Goal: Task Accomplishment & Management: Use online tool/utility

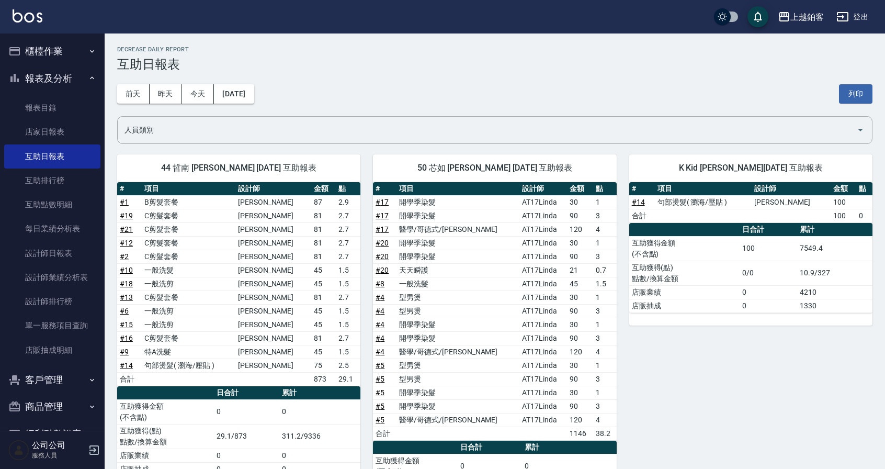
click at [48, 46] on button "櫃檯作業" at bounding box center [52, 51] width 96 height 27
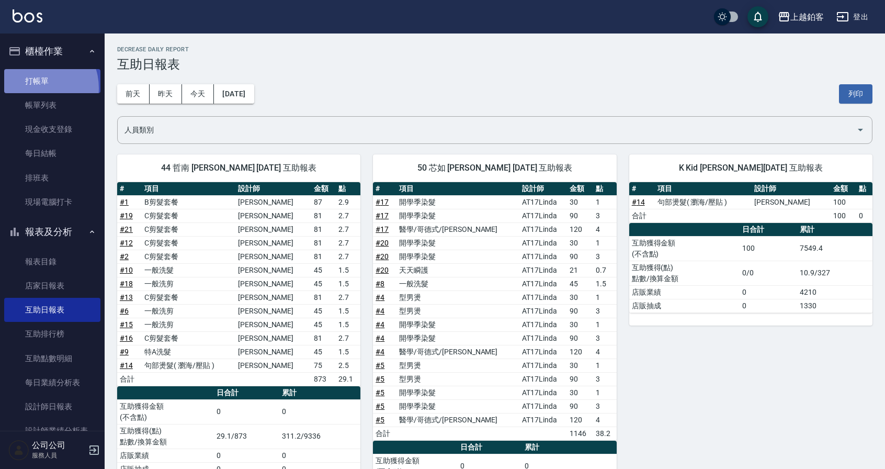
click at [36, 88] on link "打帳單" at bounding box center [52, 81] width 96 height 24
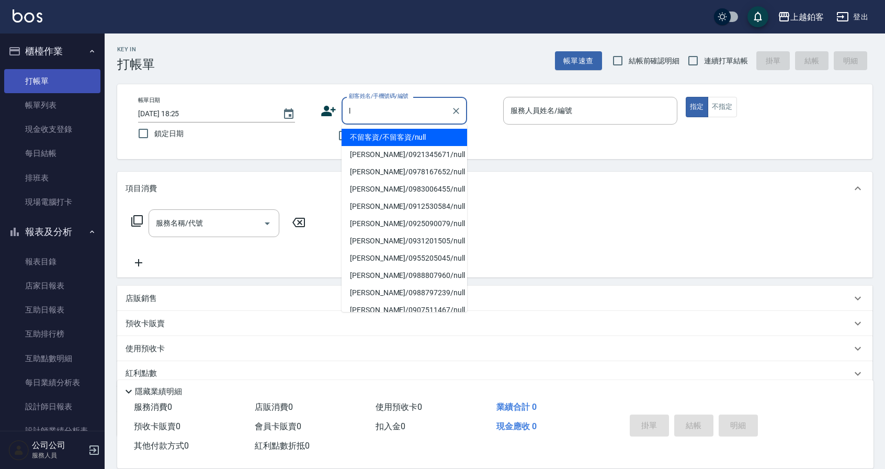
type input "不留客資/不留客資/null"
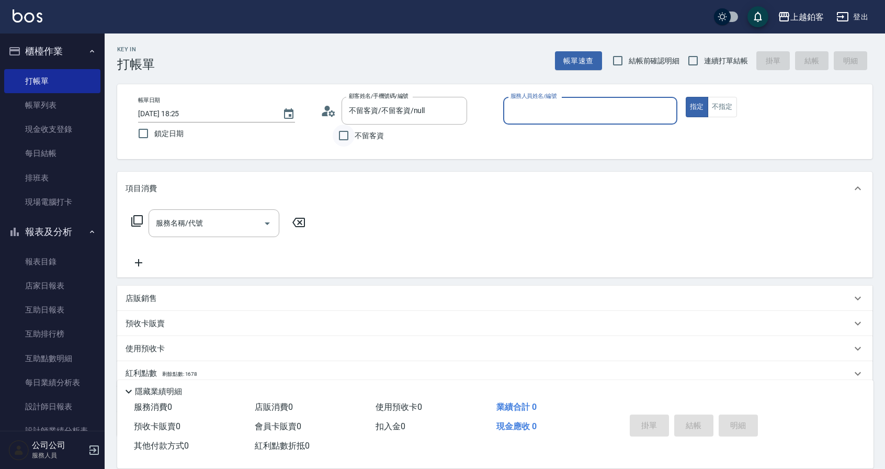
click at [351, 138] on input "不留客資" at bounding box center [344, 135] width 22 height 22
checkbox input "true"
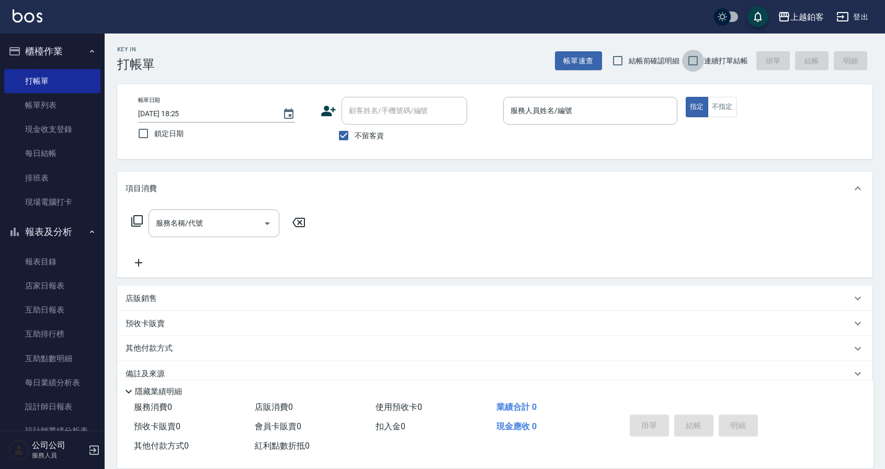
drag, startPoint x: 694, startPoint y: 58, endPoint x: 613, endPoint y: 95, distance: 89.6
click at [694, 58] on input "連續打單結帳" at bounding box center [693, 61] width 22 height 22
checkbox input "true"
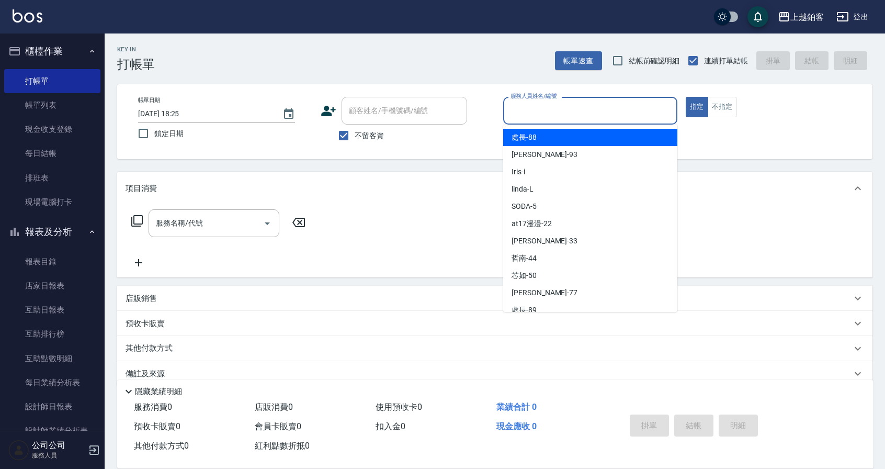
click at [599, 109] on input "服務人員姓名/編號" at bounding box center [590, 110] width 165 height 18
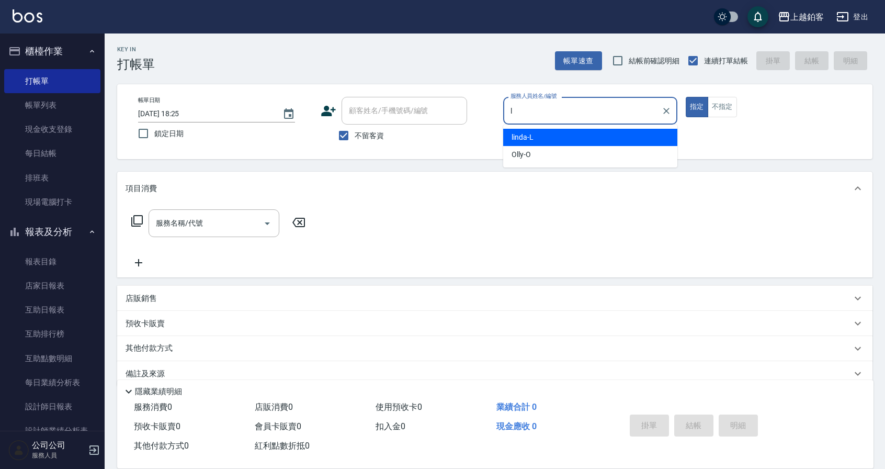
type input "linda-L"
type button "true"
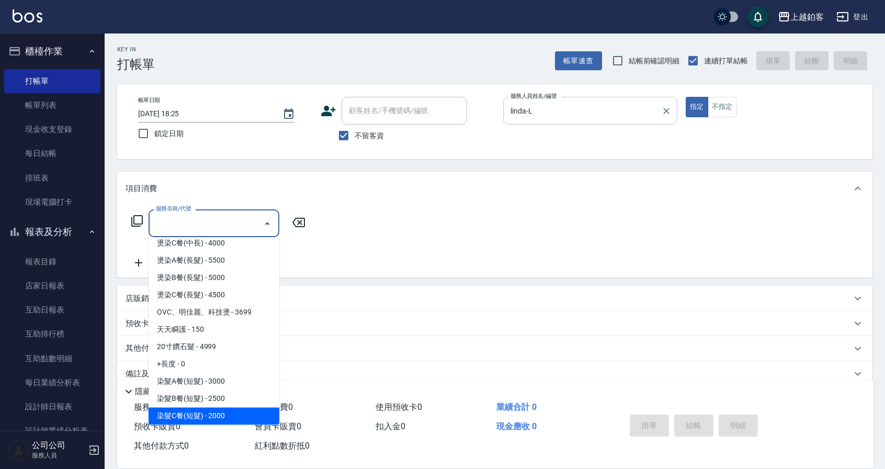
scroll to position [732, 0]
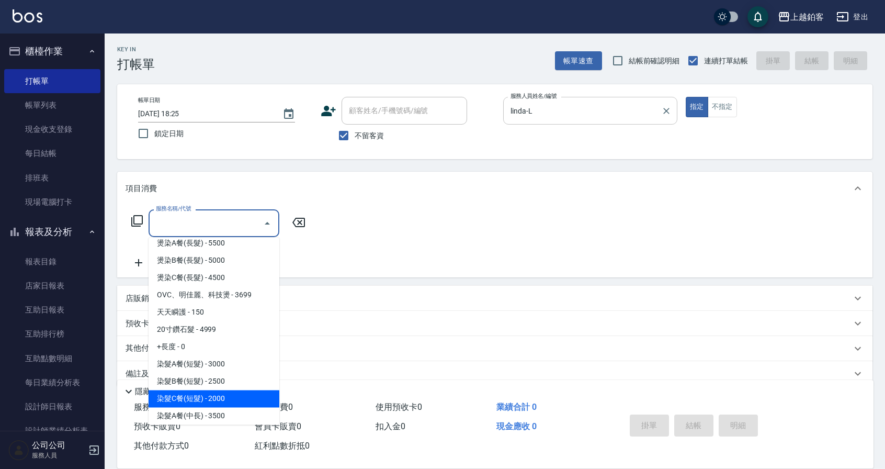
type input "染髮C餐(短髮)(5203)"
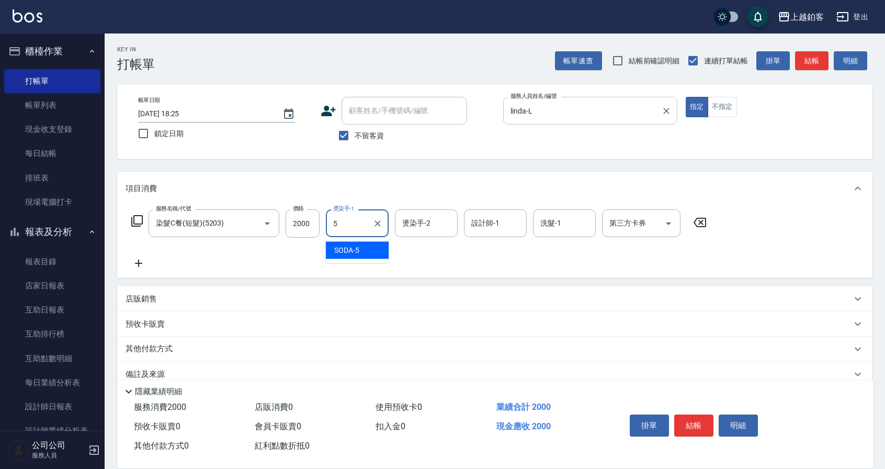
type input "SODA-5"
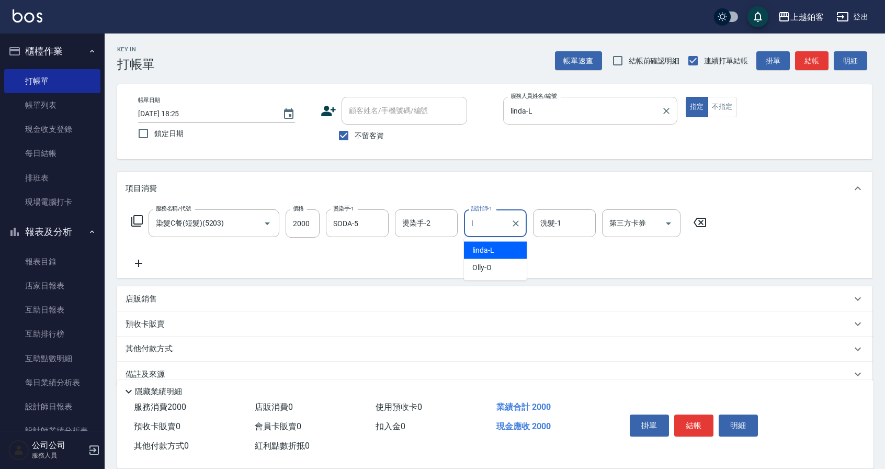
type input "linda-L"
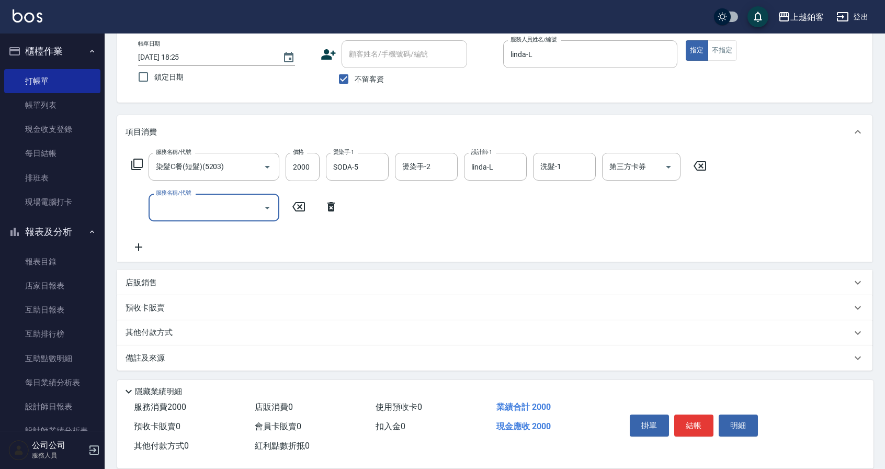
scroll to position [57, 0]
click at [691, 419] on button "結帳" at bounding box center [693, 425] width 39 height 22
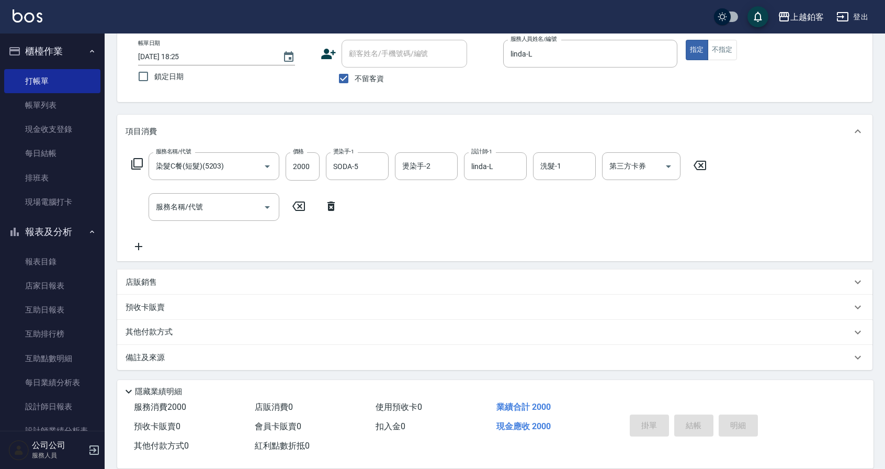
type input "[DATE] 18:28"
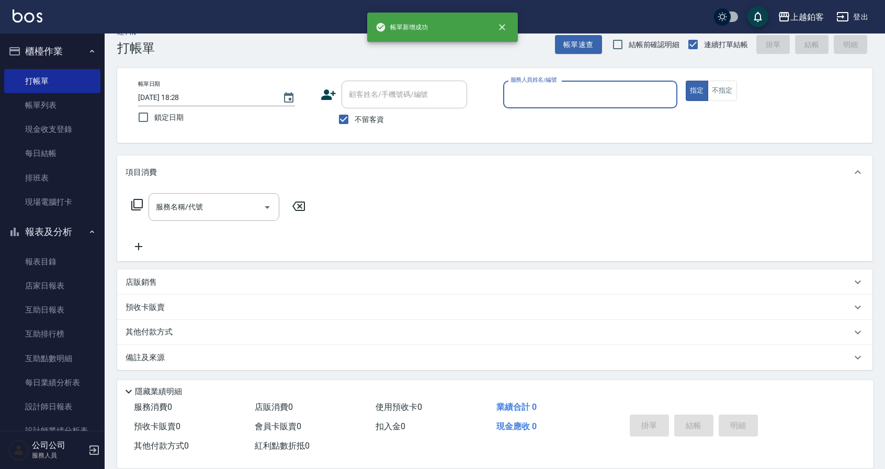
scroll to position [16, 0]
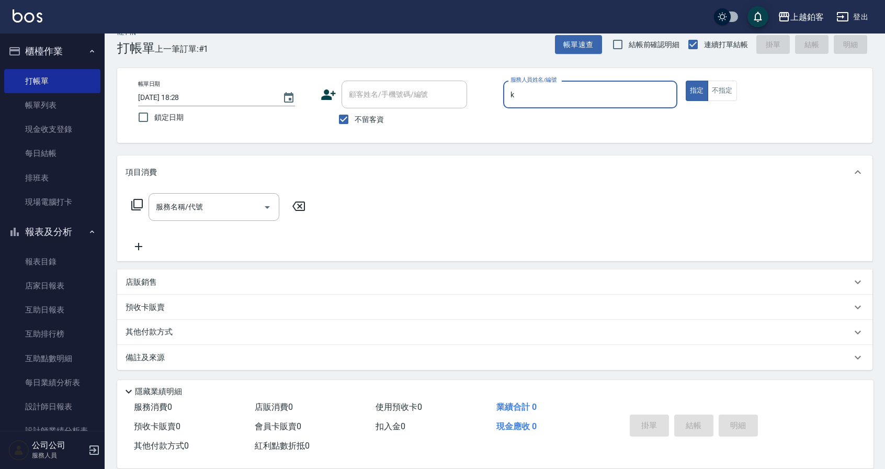
type input "Kid-K"
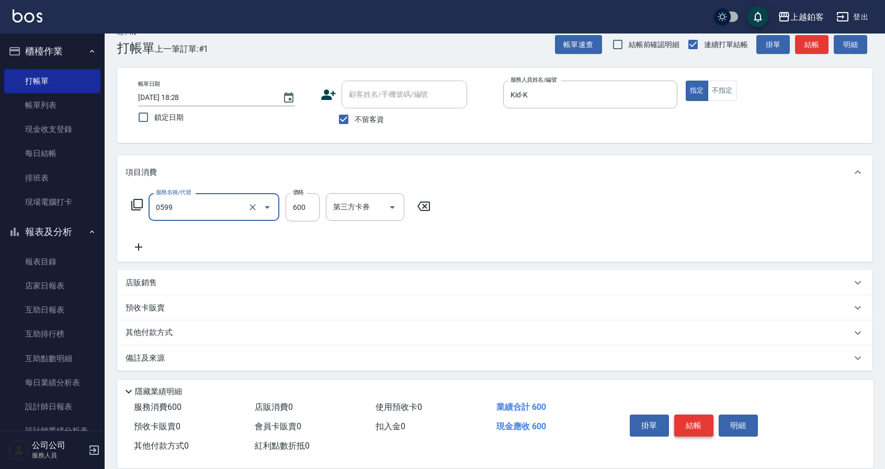
type input "精油-599(0599)"
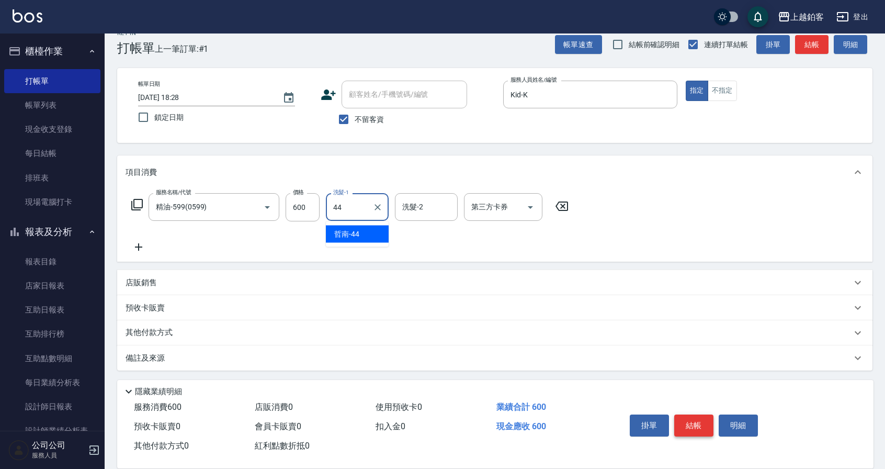
type input "哲南-44"
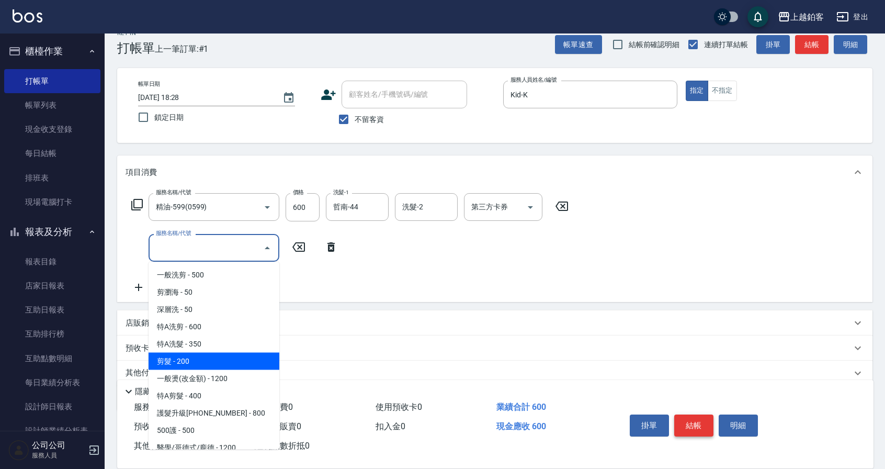
type input "剪髮(200)"
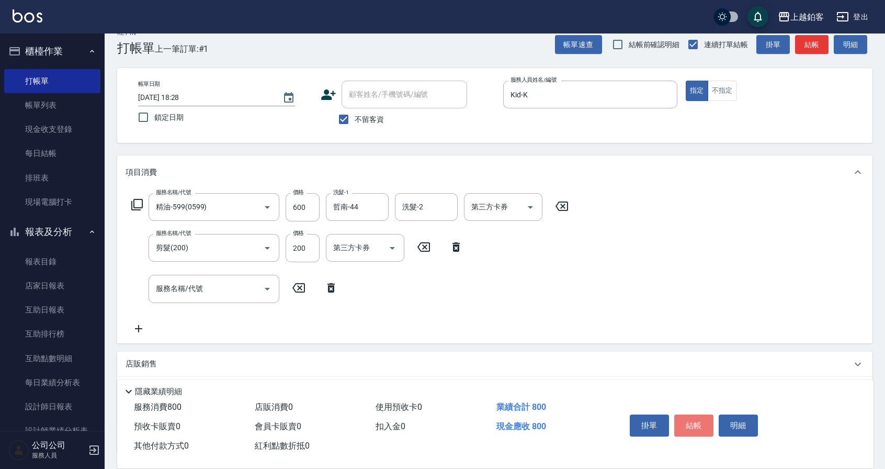
click at [695, 424] on button "結帳" at bounding box center [693, 425] width 39 height 22
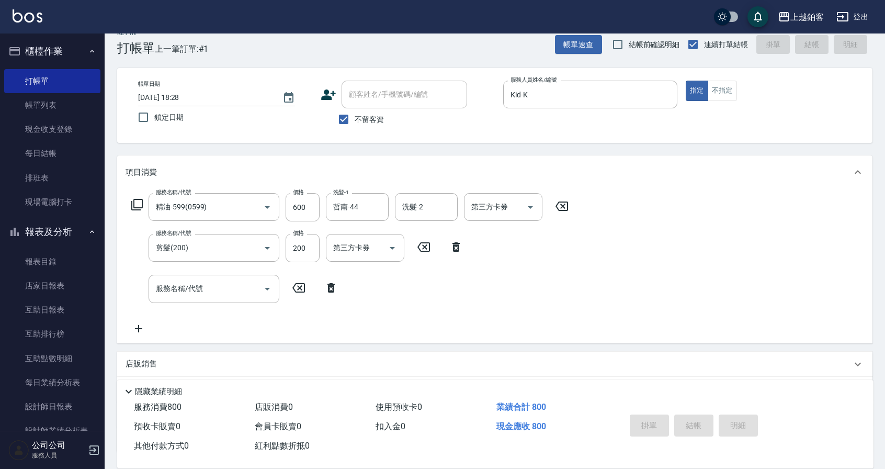
type input "[DATE] 18:29"
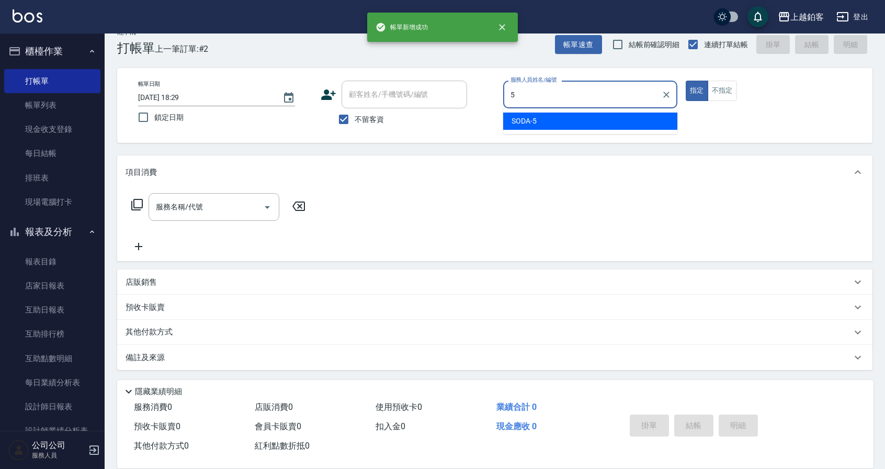
type input "SODA-5"
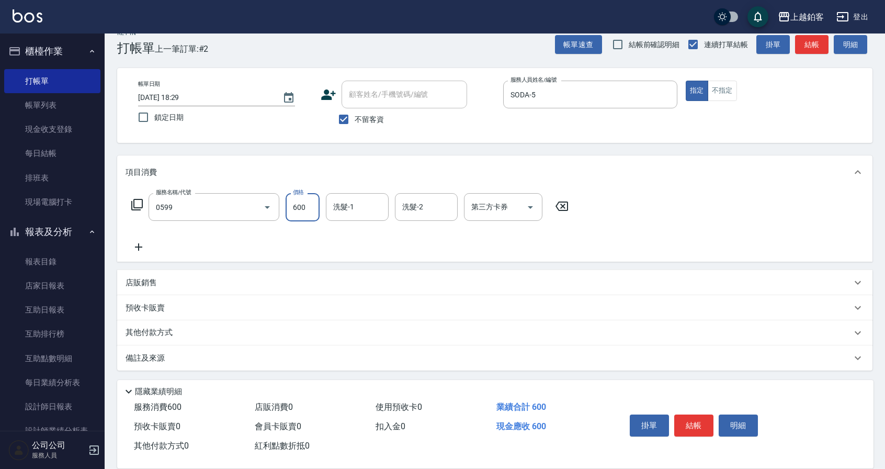
type input "精油-599(0599)"
type input "哲南-44"
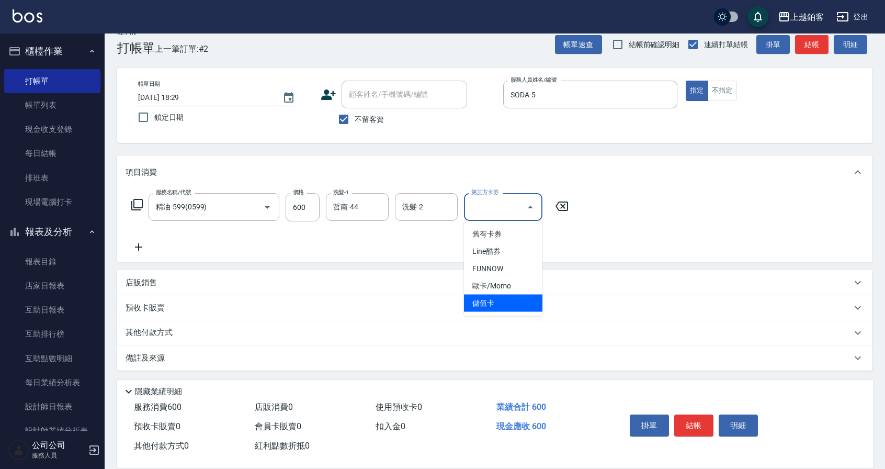
type input "儲值卡"
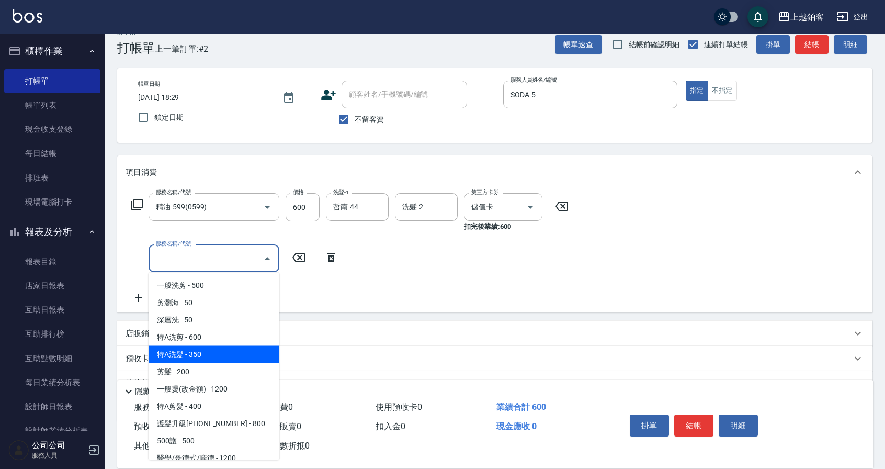
type input "剪髮(200)"
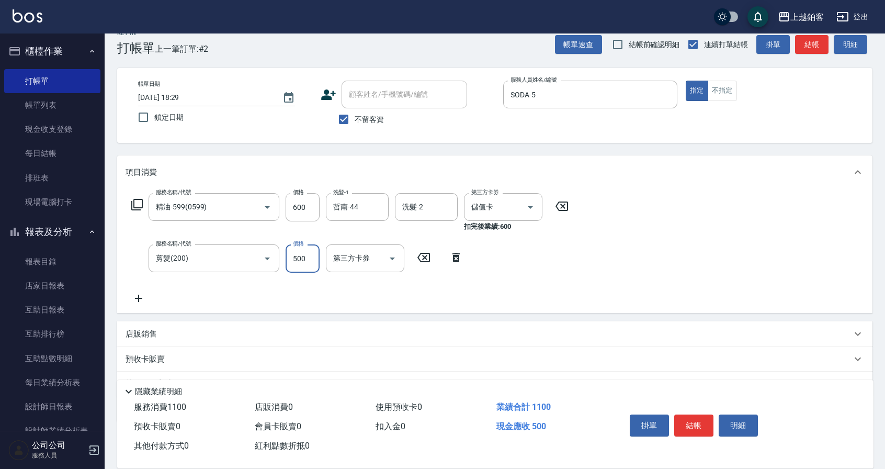
type input "500"
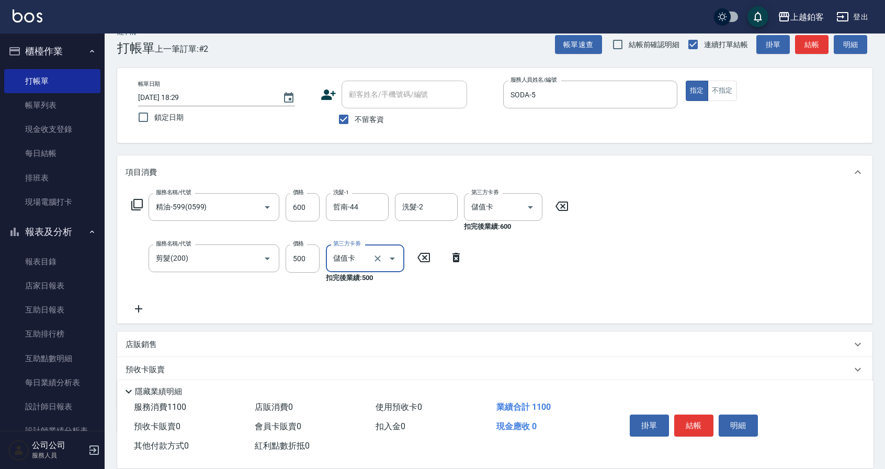
type input "儲值卡"
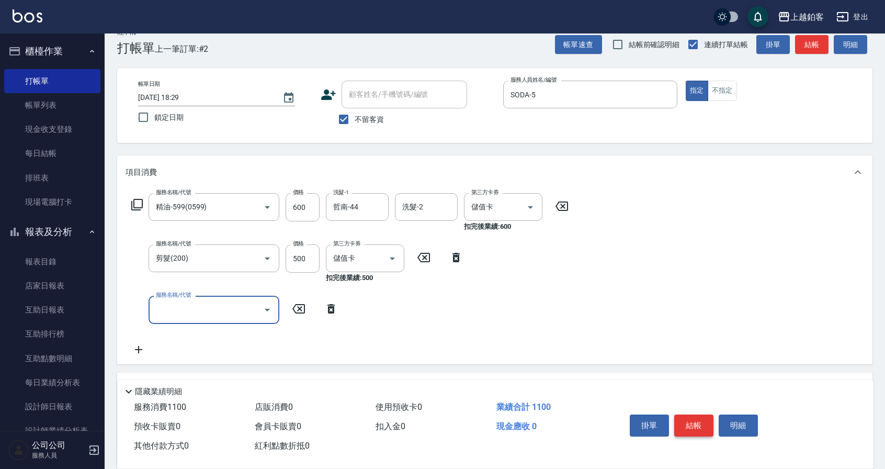
click at [705, 426] on button "結帳" at bounding box center [693, 425] width 39 height 22
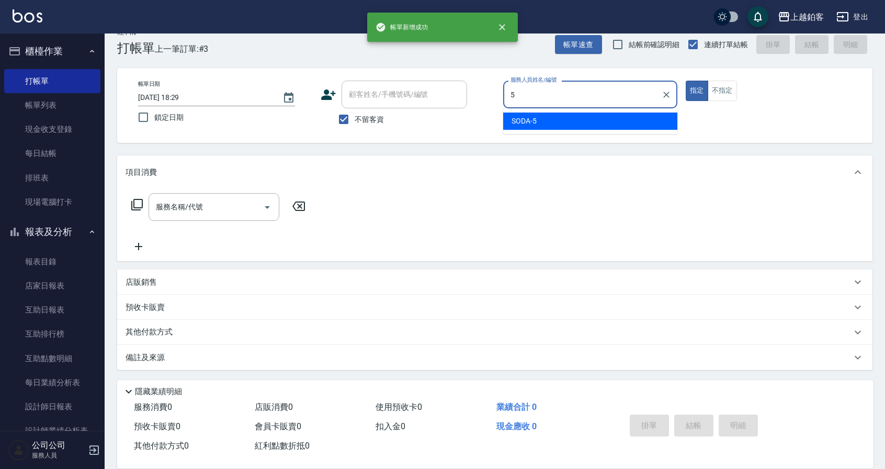
type input "SODA-5"
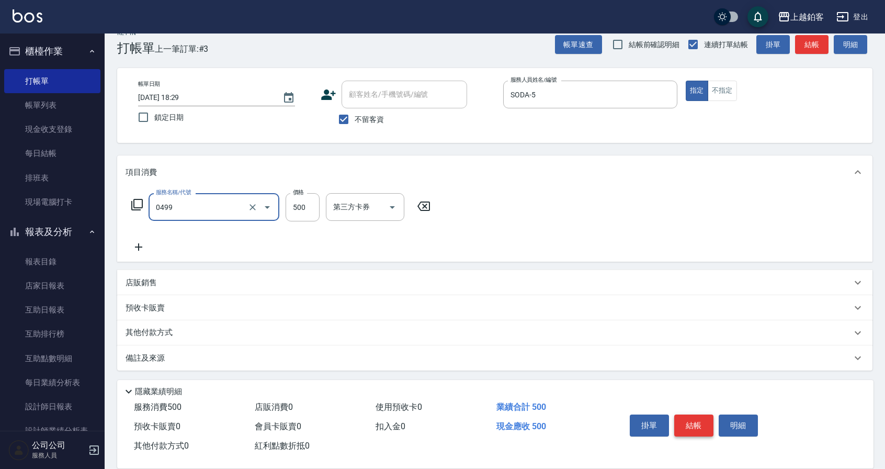
type input "去角質-499(0499)"
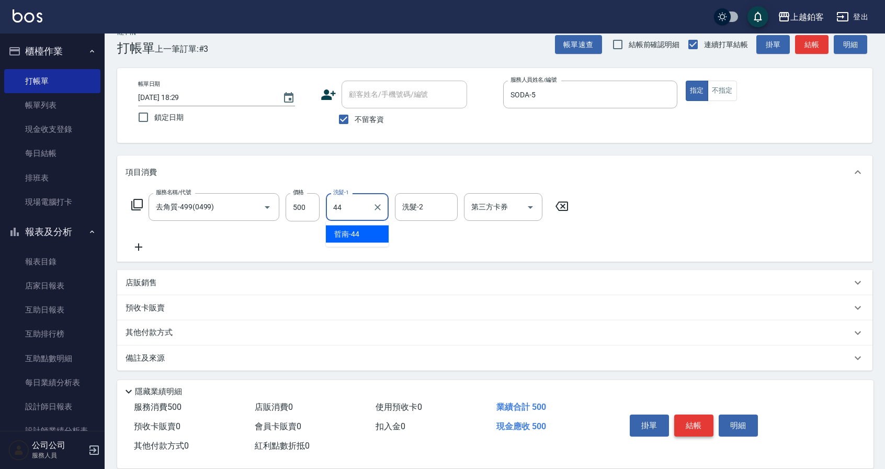
type input "哲南-44"
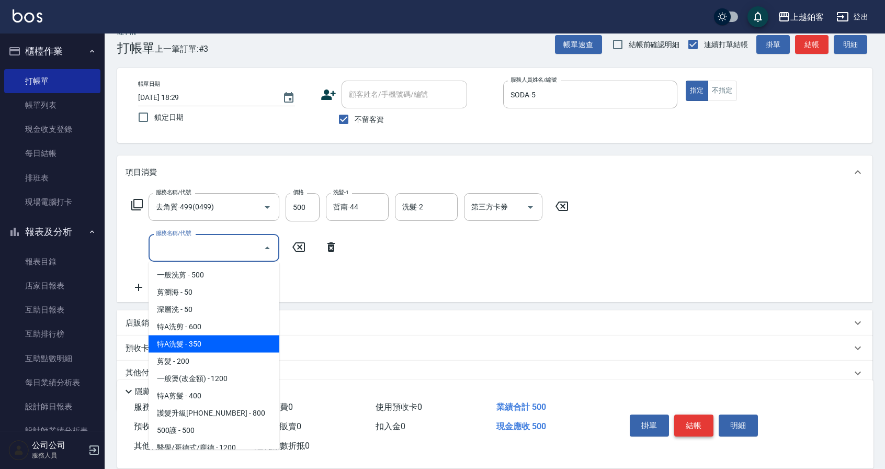
type input "剪髮(200)"
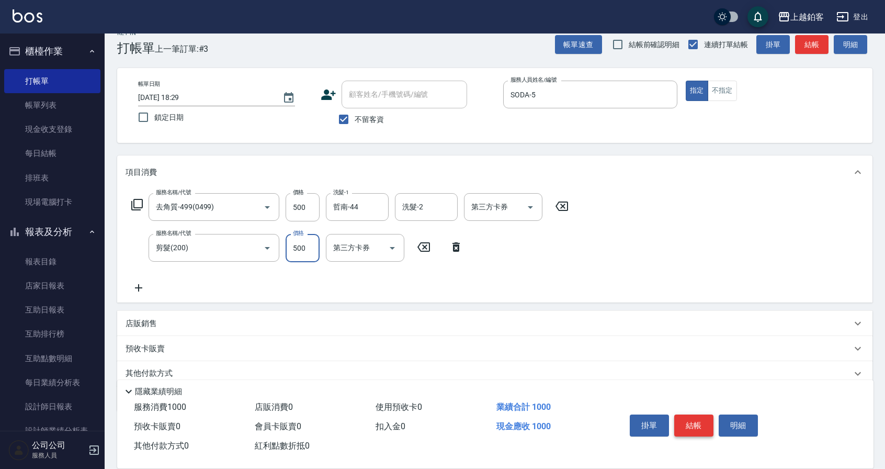
type input "500"
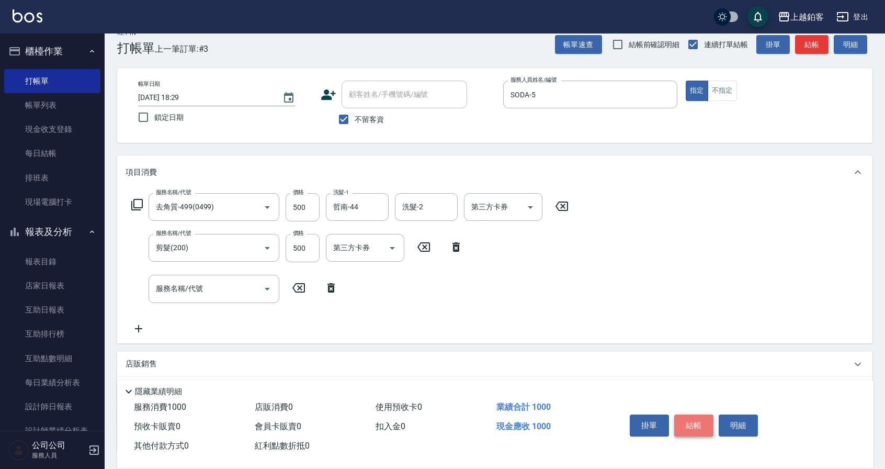
click at [701, 426] on button "結帳" at bounding box center [693, 425] width 39 height 22
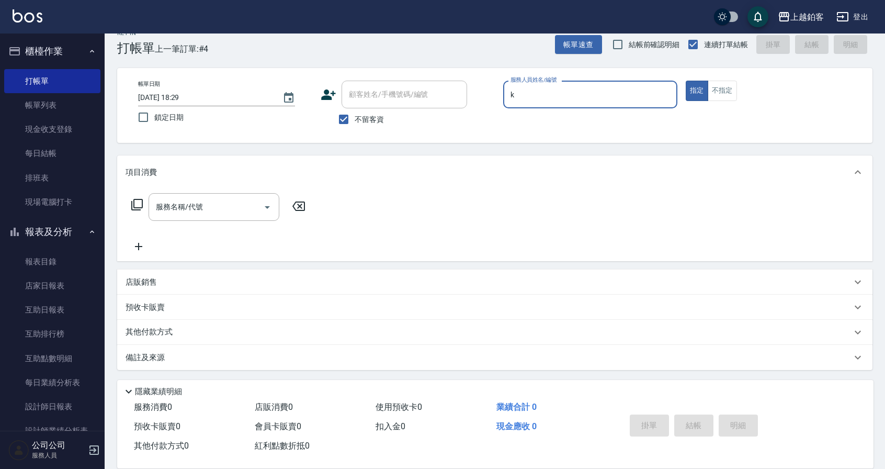
type input "Kid-K"
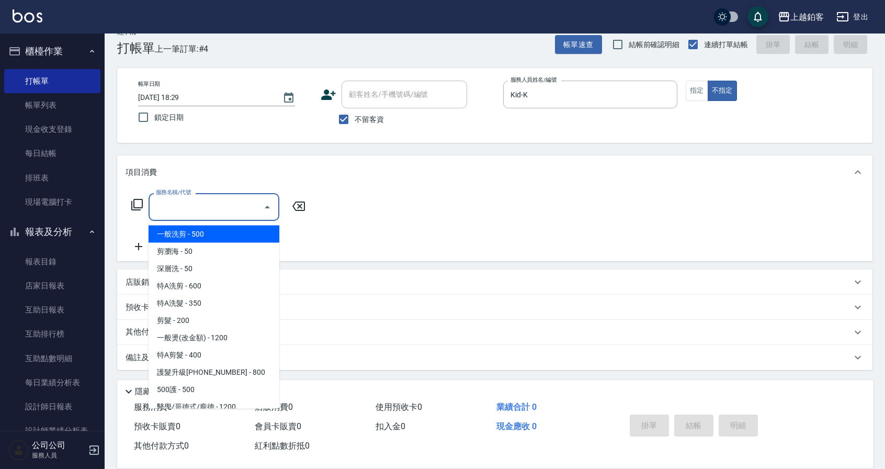
type input "一般洗剪(5)"
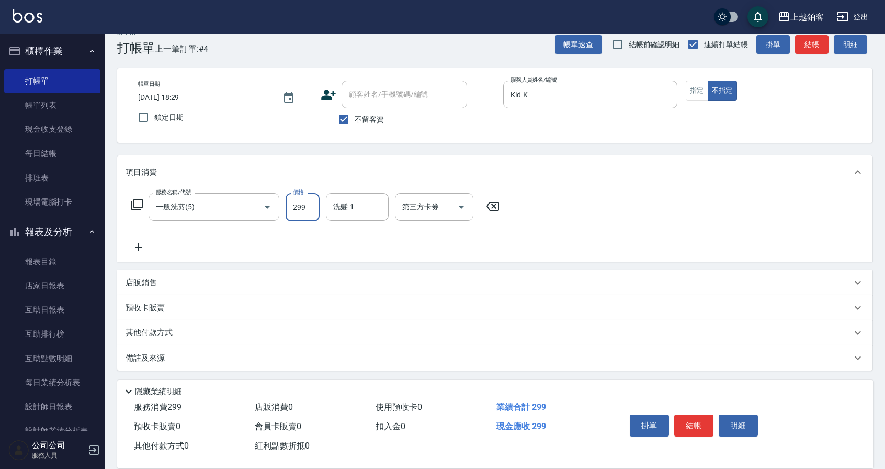
type input "299"
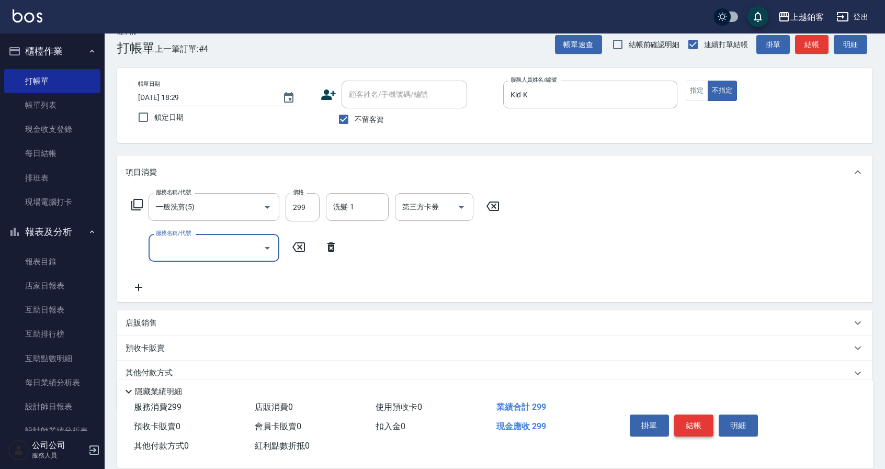
click at [696, 416] on button "結帳" at bounding box center [693, 425] width 39 height 22
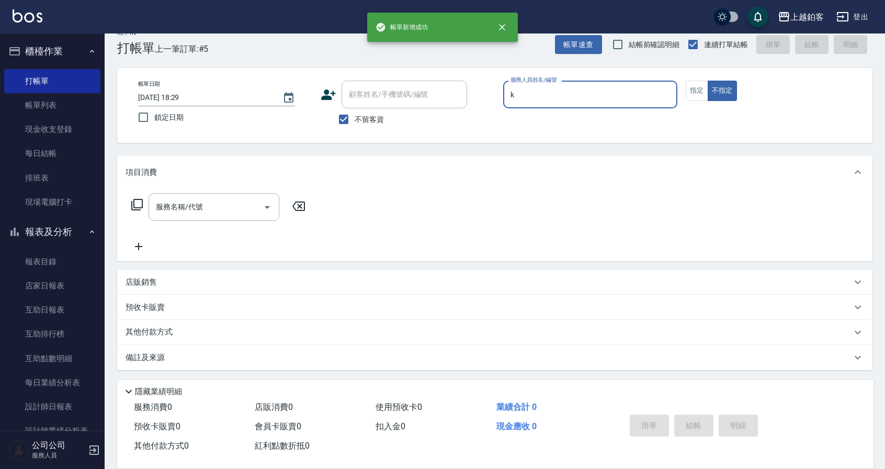
type input "Kid-K"
type button "false"
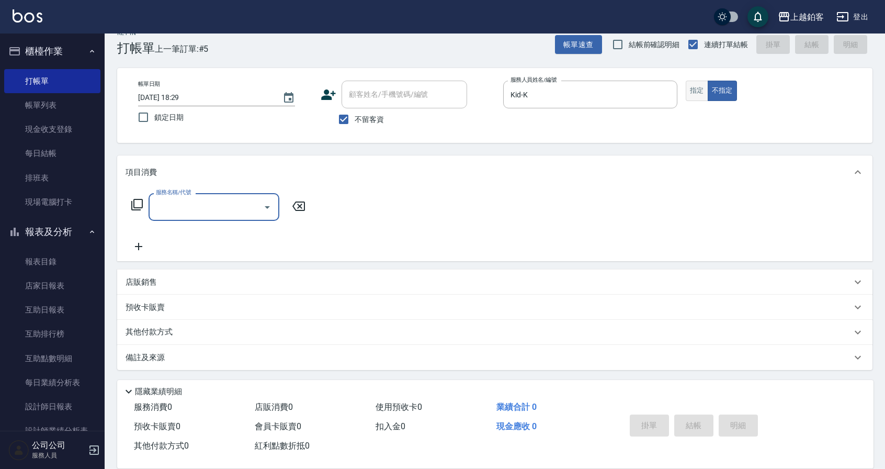
click at [692, 89] on button "指定" at bounding box center [697, 91] width 22 height 20
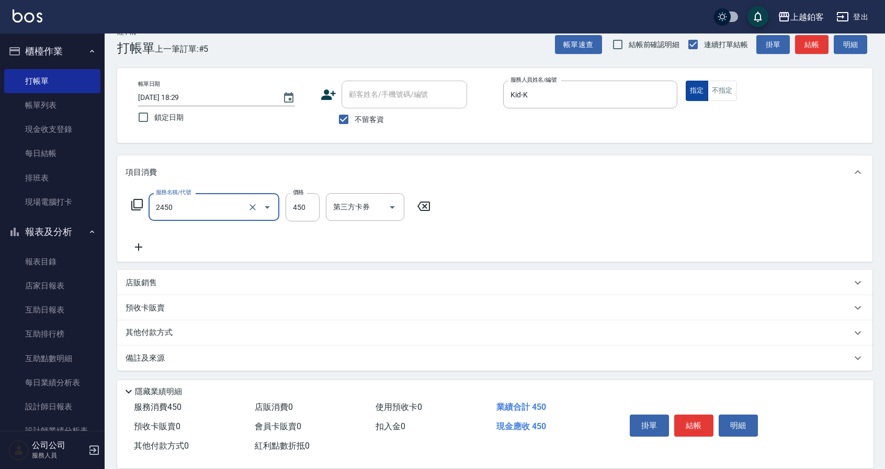
type input "C剪髮套餐(2450)"
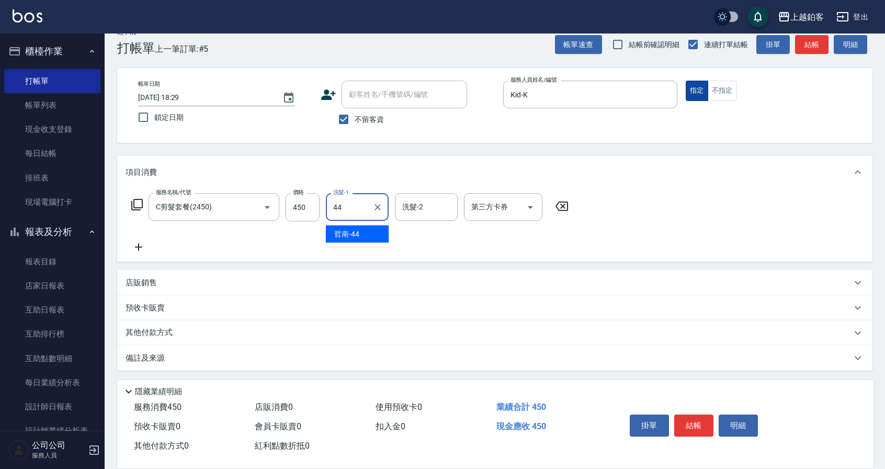
type input "哲南-44"
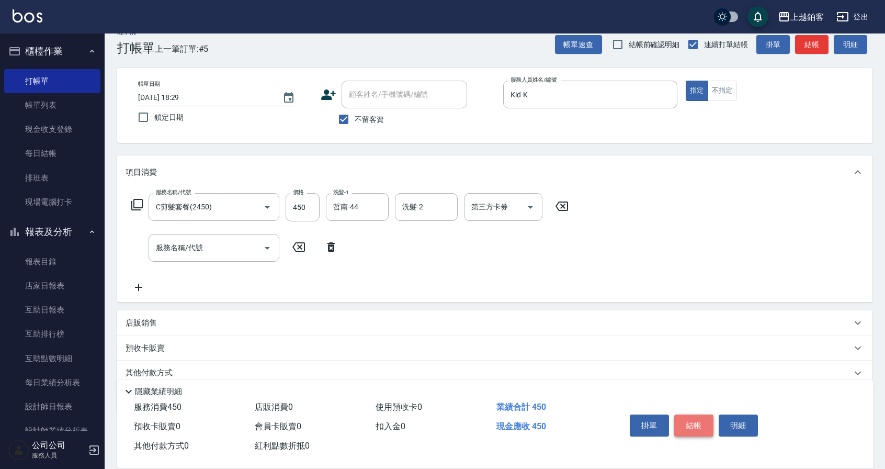
click at [691, 429] on button "結帳" at bounding box center [693, 425] width 39 height 22
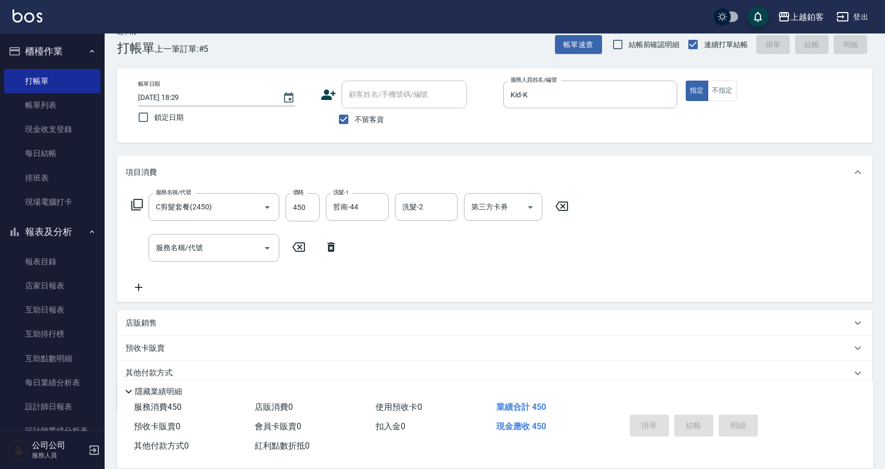
type input "[DATE] 18:30"
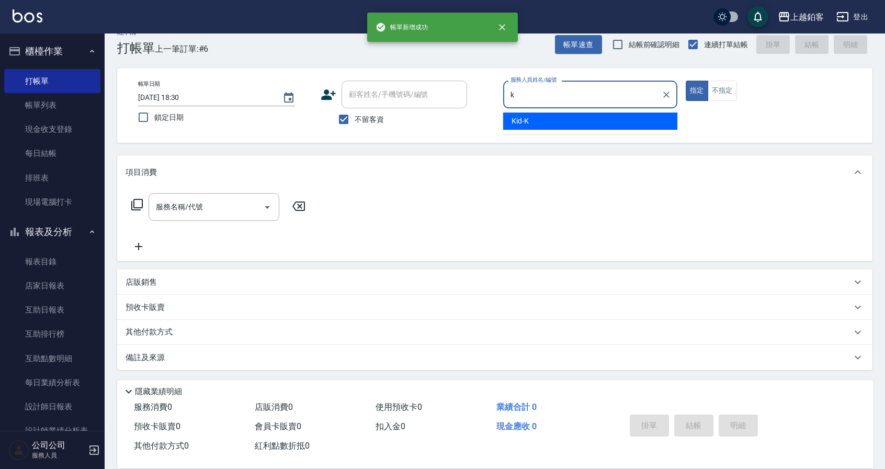
type input "Kid-K"
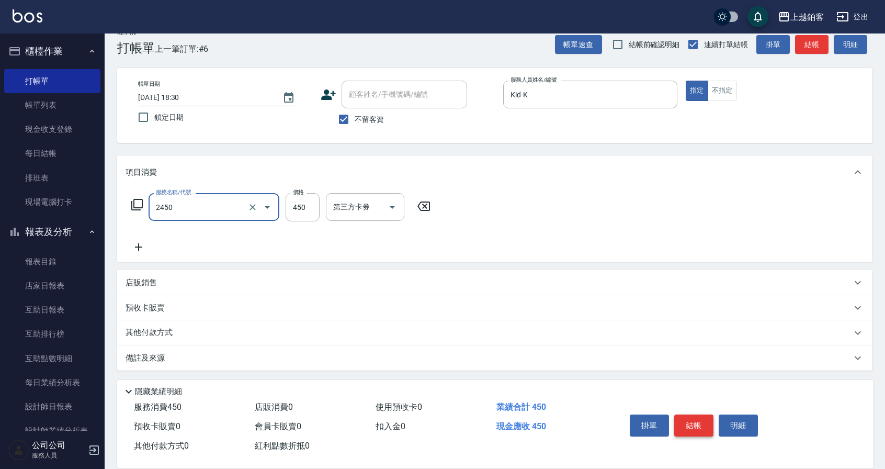
type input "C剪髮套餐(2450)"
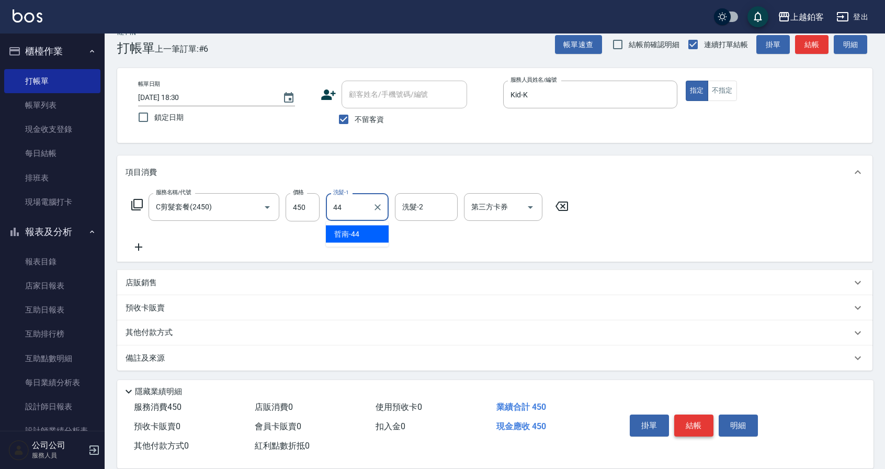
type input "哲南-44"
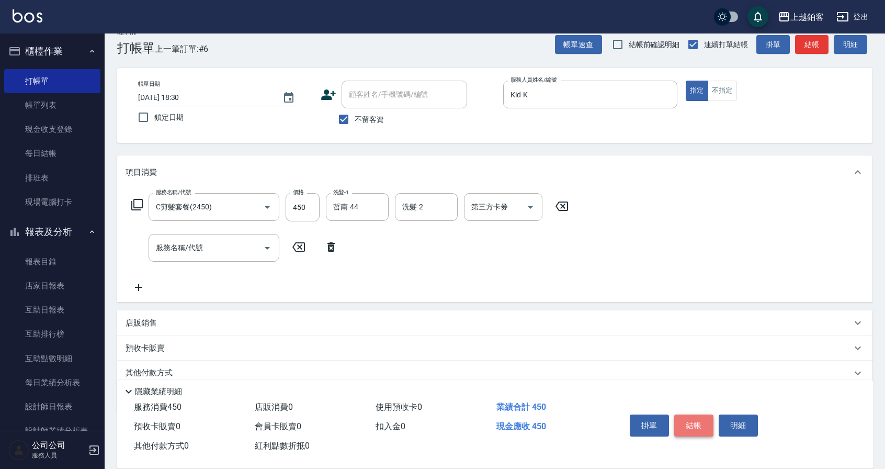
click at [690, 427] on button "結帳" at bounding box center [693, 425] width 39 height 22
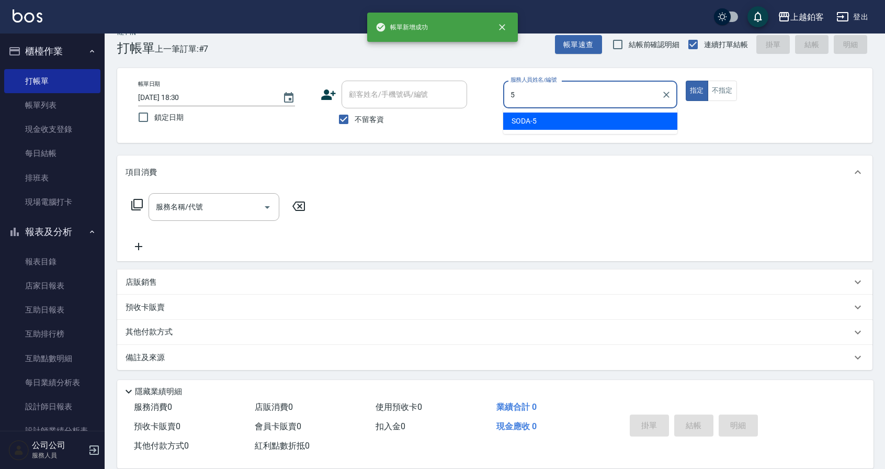
type input "SODA-5"
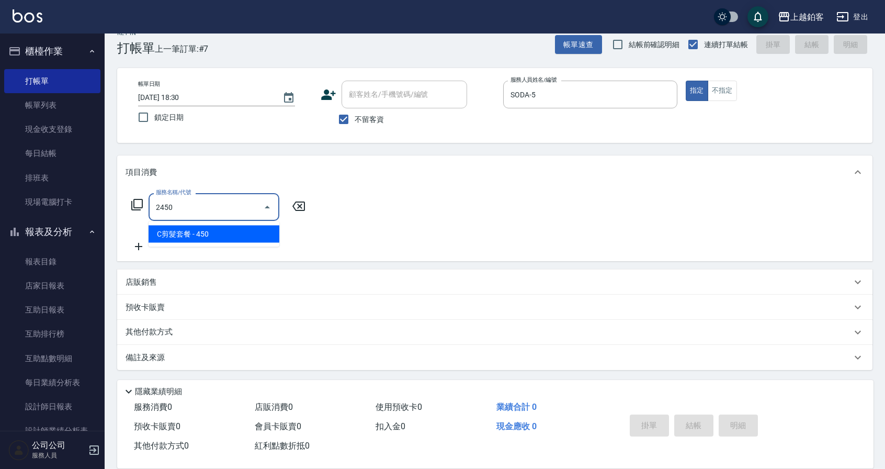
type input "C剪髮套餐(2450)"
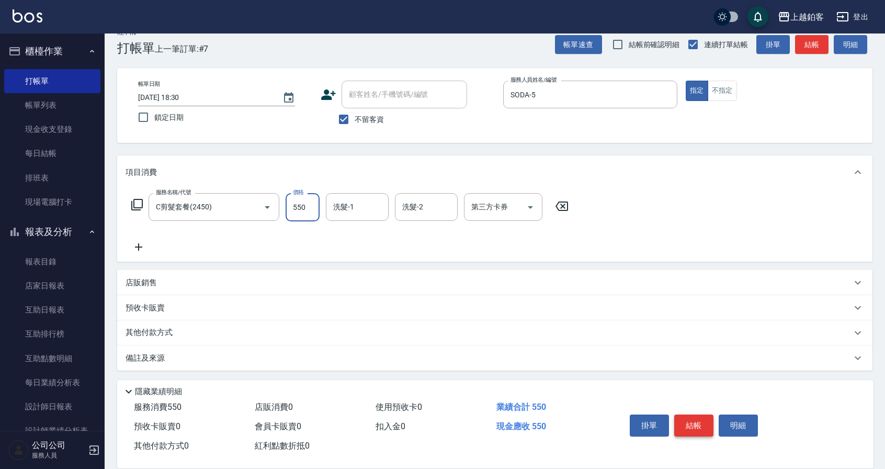
type input "550"
type input "哲南-44"
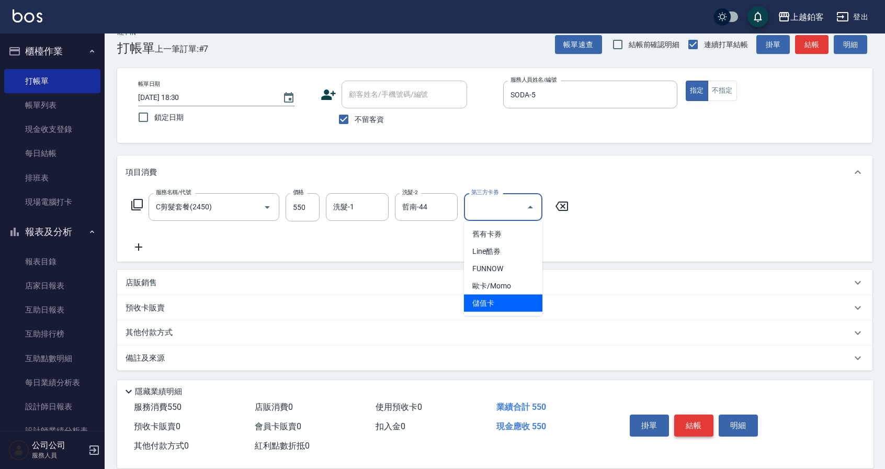
type input "儲值卡"
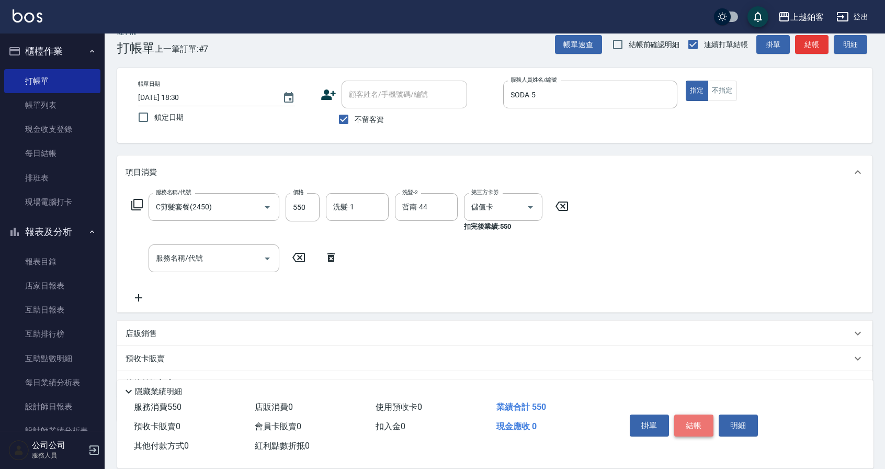
click at [701, 426] on button "結帳" at bounding box center [693, 425] width 39 height 22
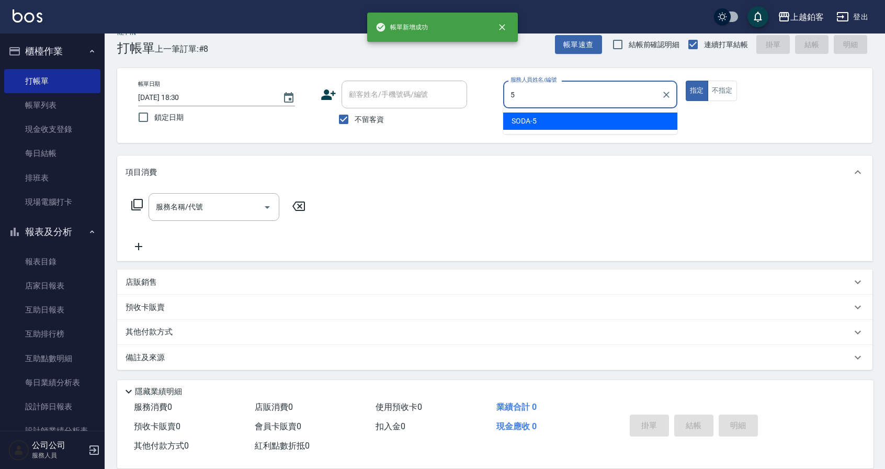
type input "SODA-5"
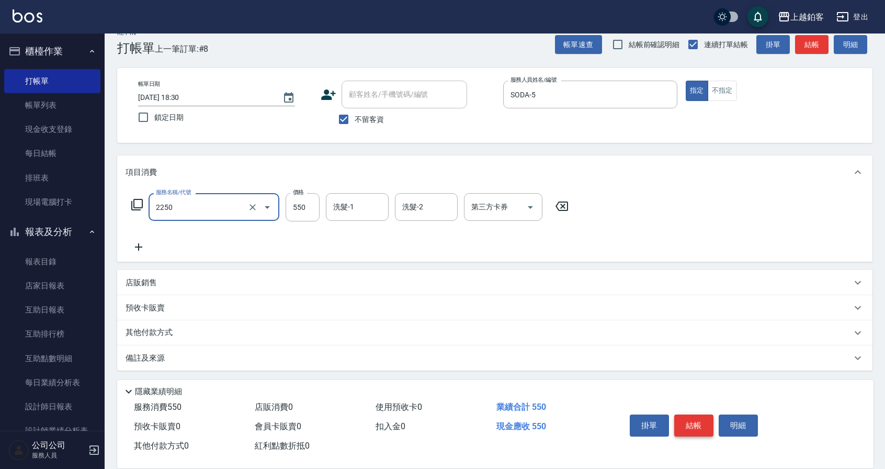
type input "B剪髮套餐(2250)"
type input "650"
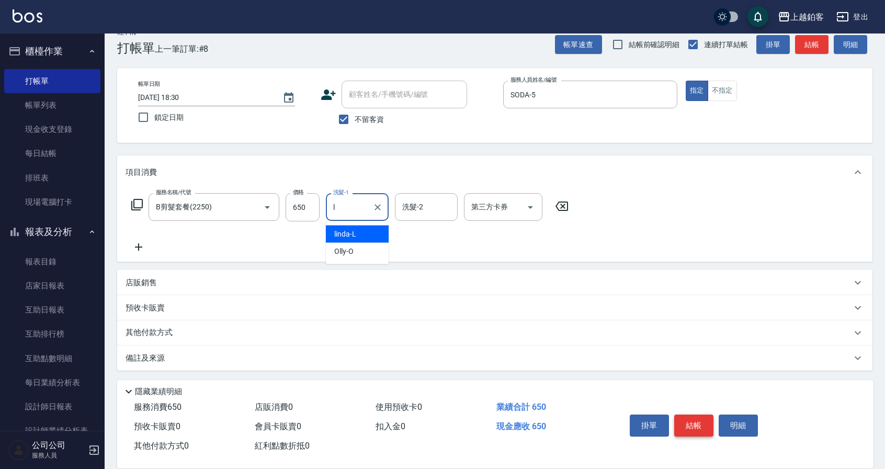
type input "linda-L"
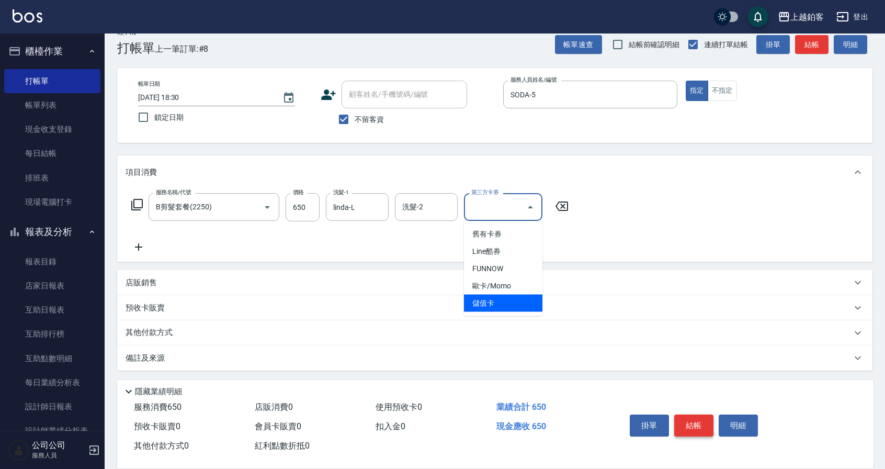
type input "儲值卡"
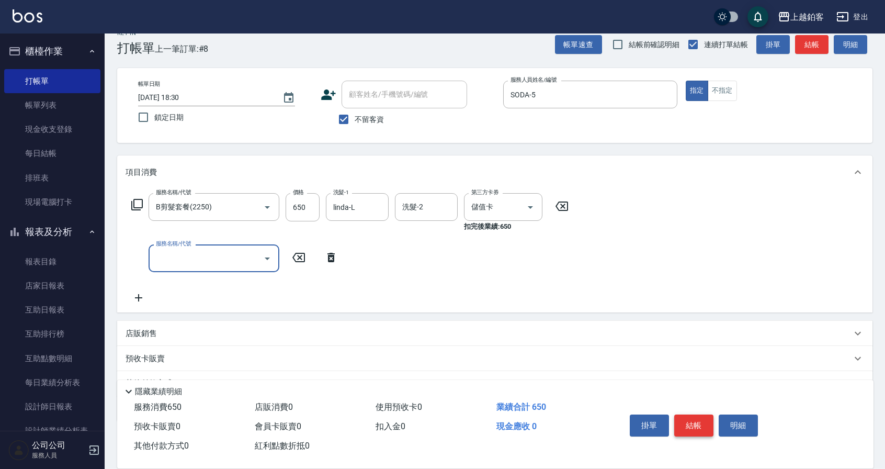
click at [693, 423] on button "結帳" at bounding box center [693, 425] width 39 height 22
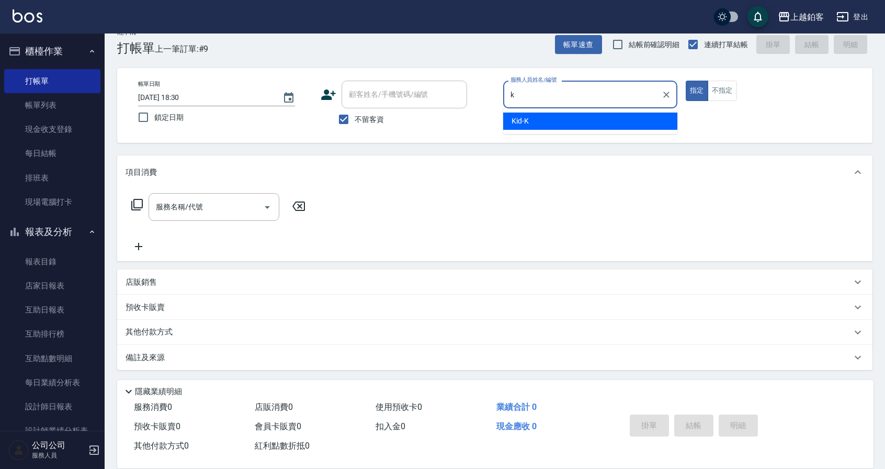
type input "Kid-K"
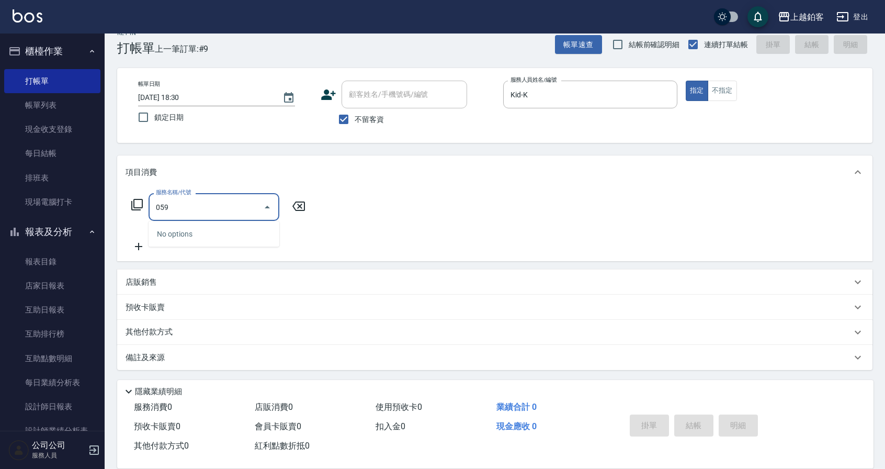
type input "0599"
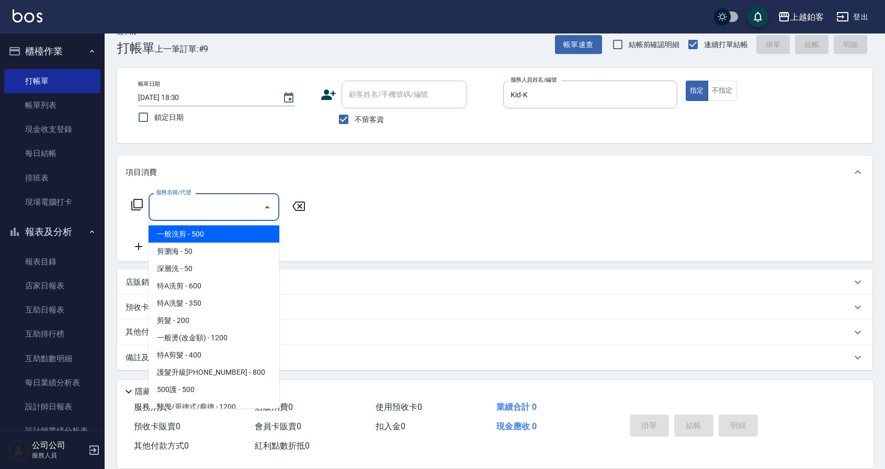
type input "4"
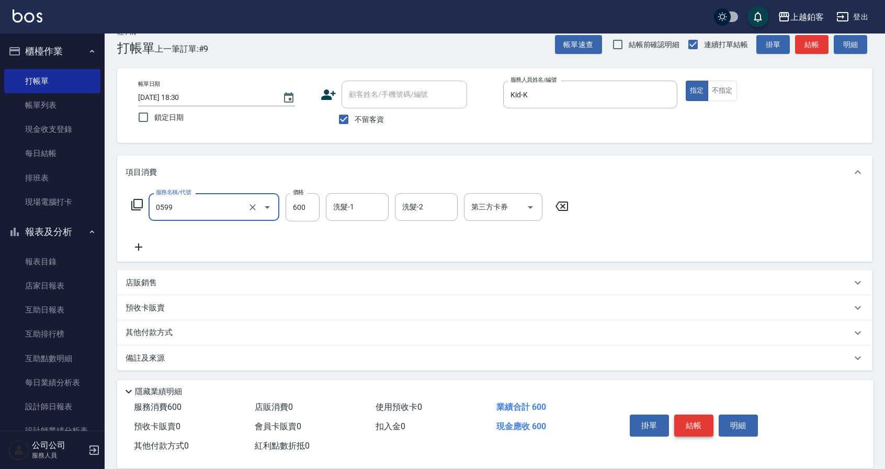
type input "精油-599(0599)"
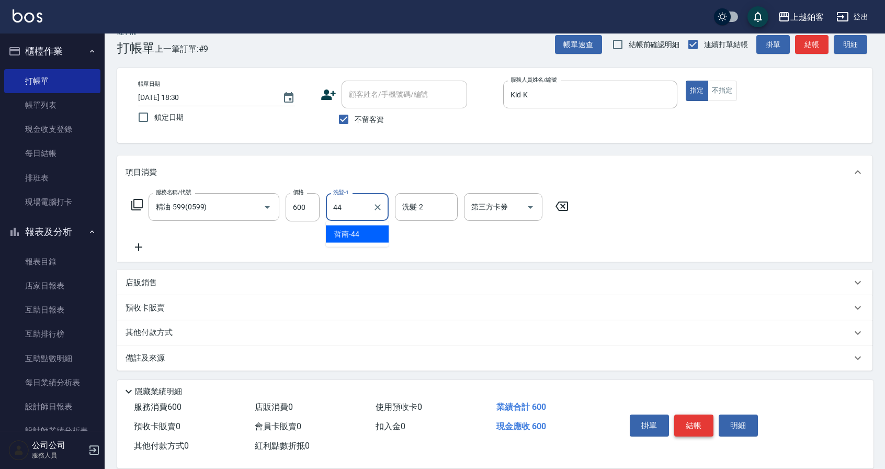
type input "哲南-44"
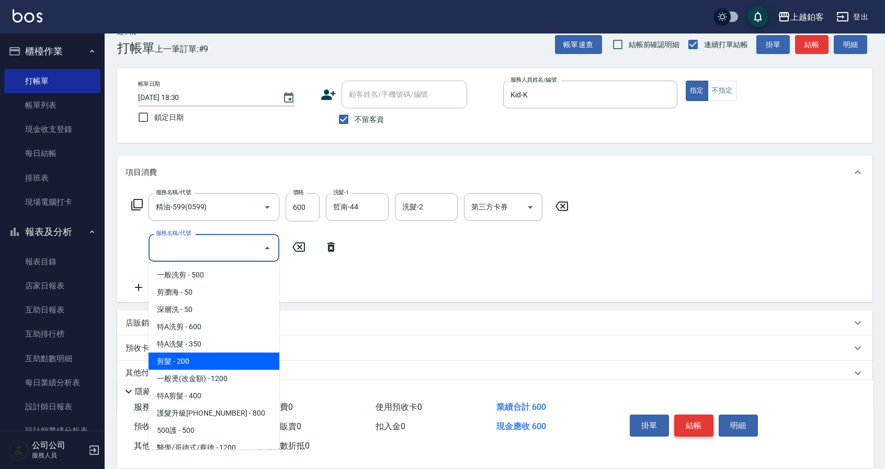
type input "剪髮(200)"
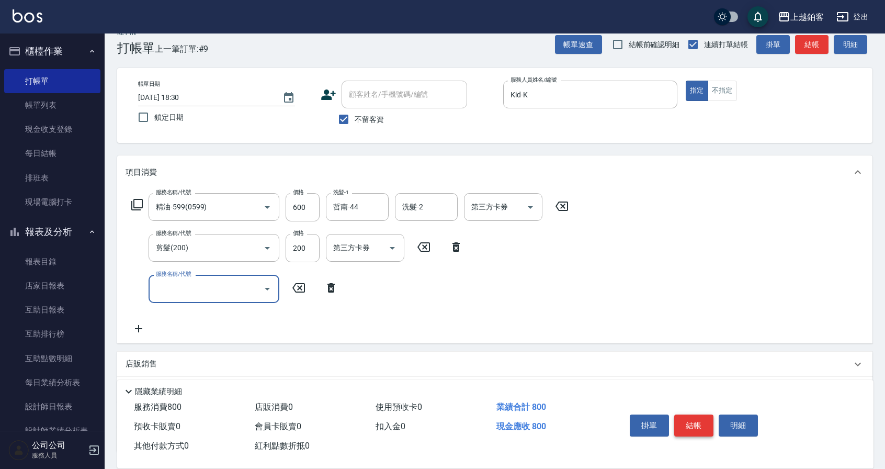
click at [689, 423] on button "結帳" at bounding box center [693, 425] width 39 height 22
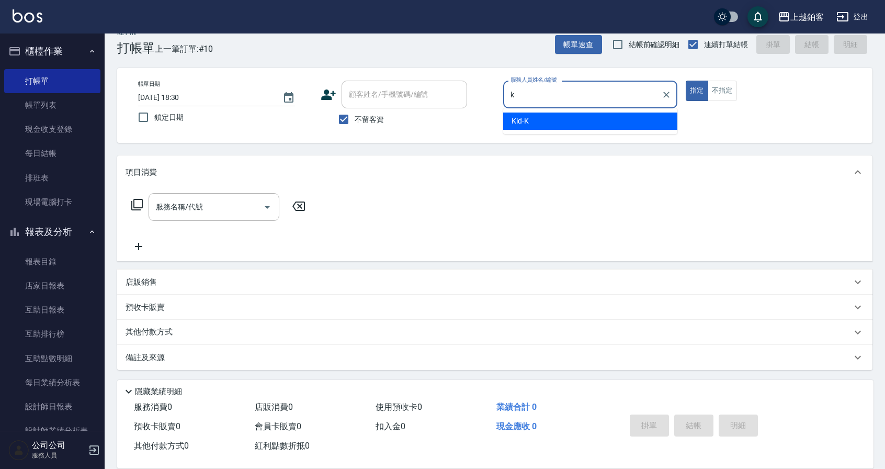
type input "Kid-K"
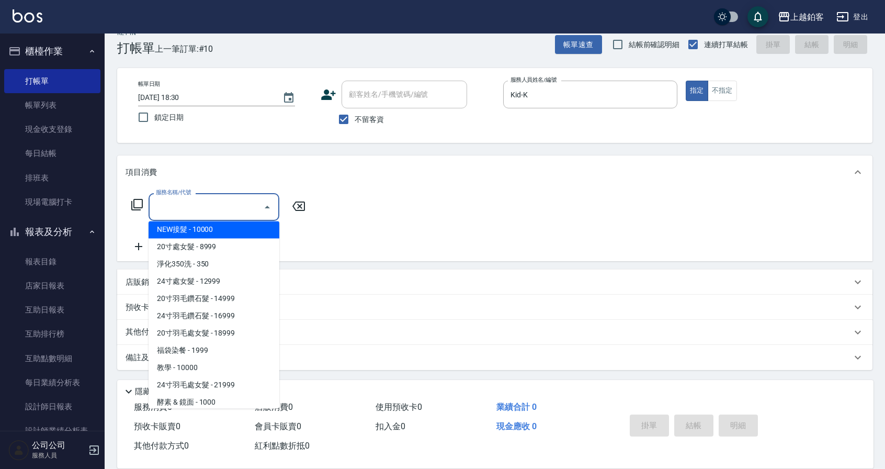
scroll to position [1126, 0]
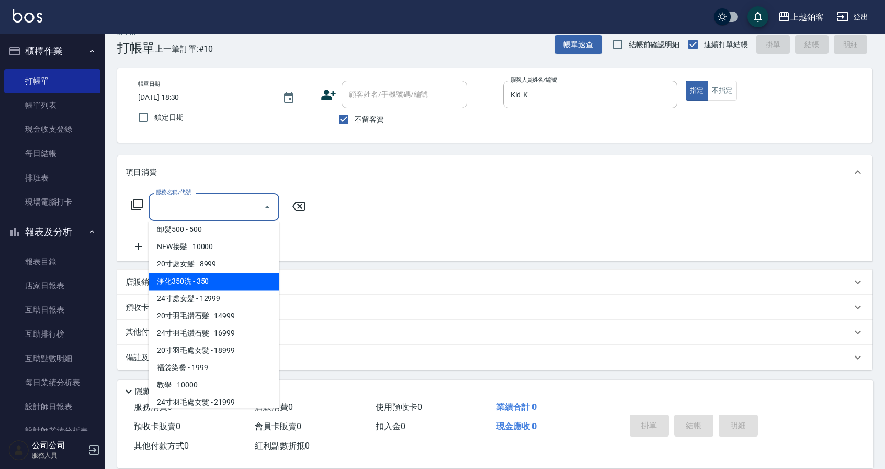
type input "淨化350洗(10020)"
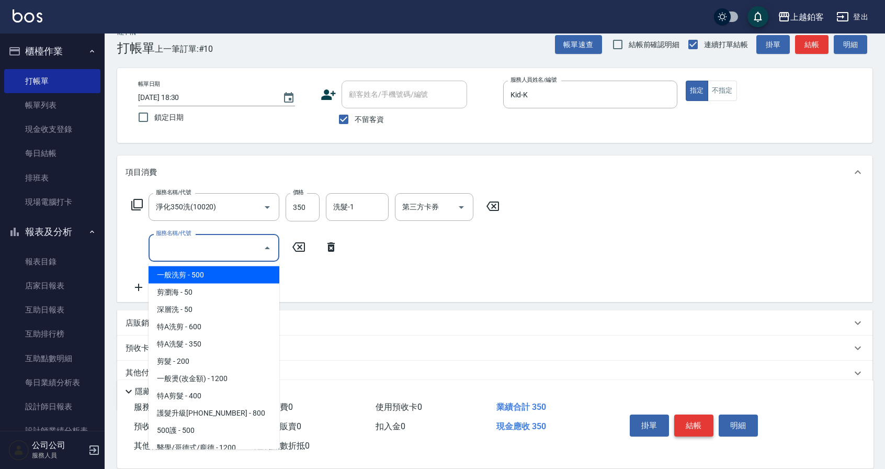
scroll to position [1215, 0]
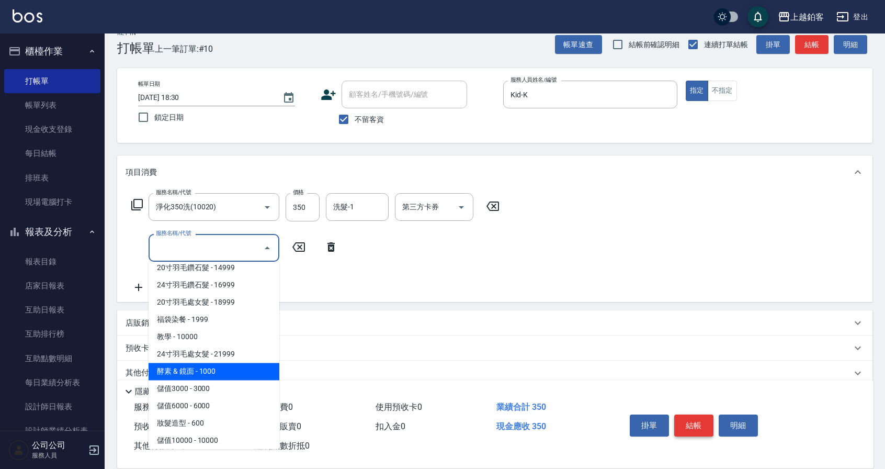
type input "酵素 & 鏡面(41000)"
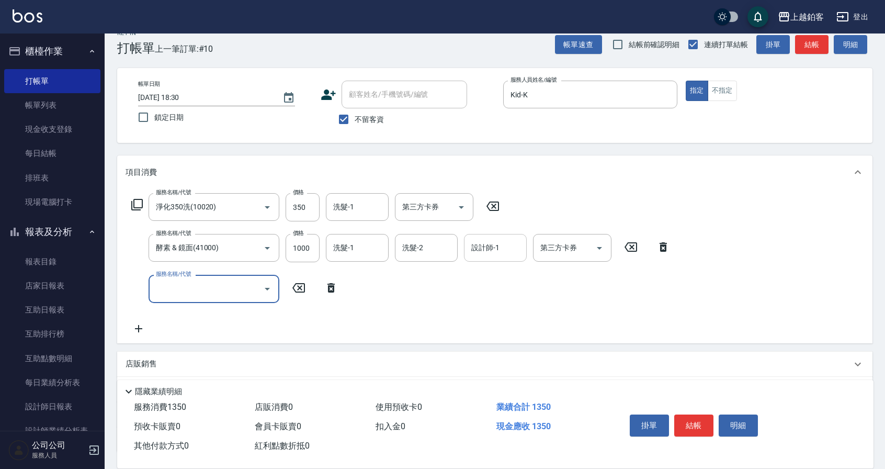
click at [518, 256] on input "設計師-1" at bounding box center [495, 247] width 53 height 18
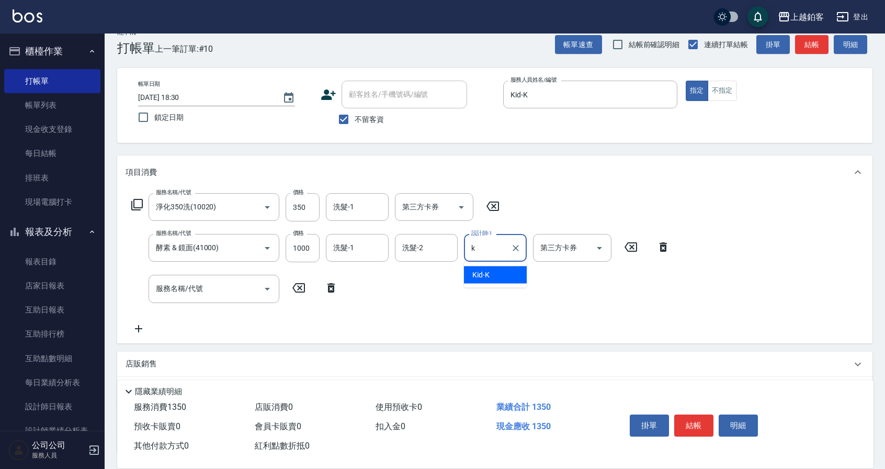
type input "Kid-K"
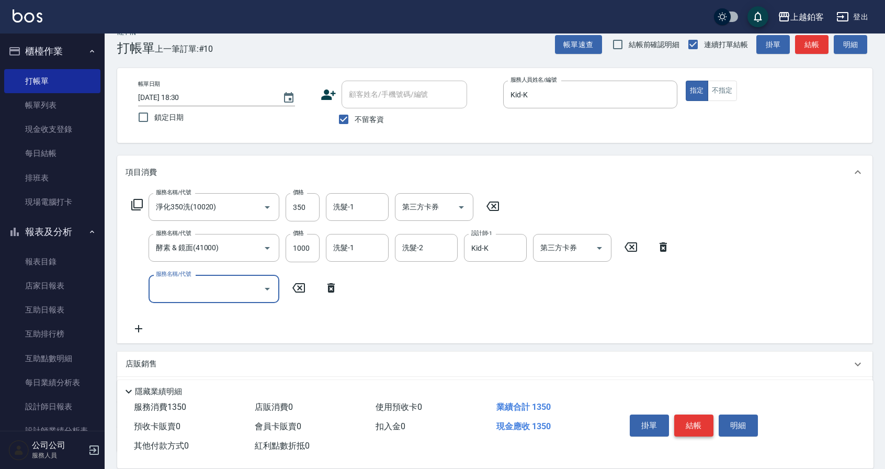
click at [700, 427] on button "結帳" at bounding box center [693, 425] width 39 height 22
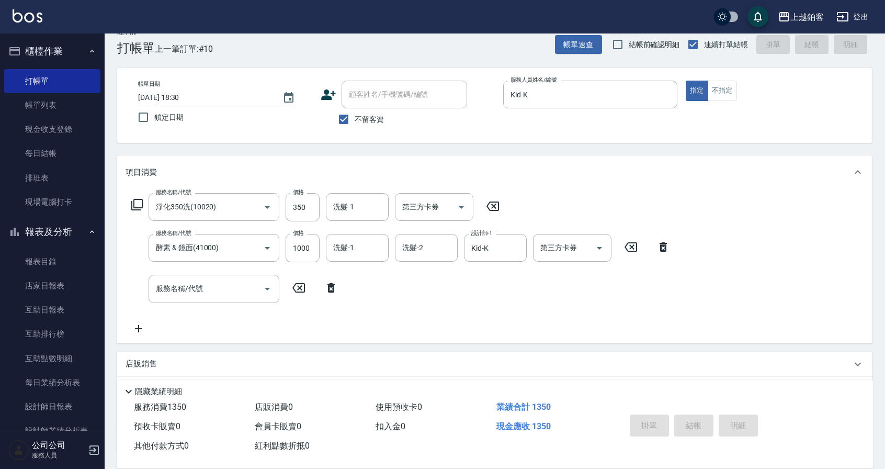
type input "[DATE] 18:31"
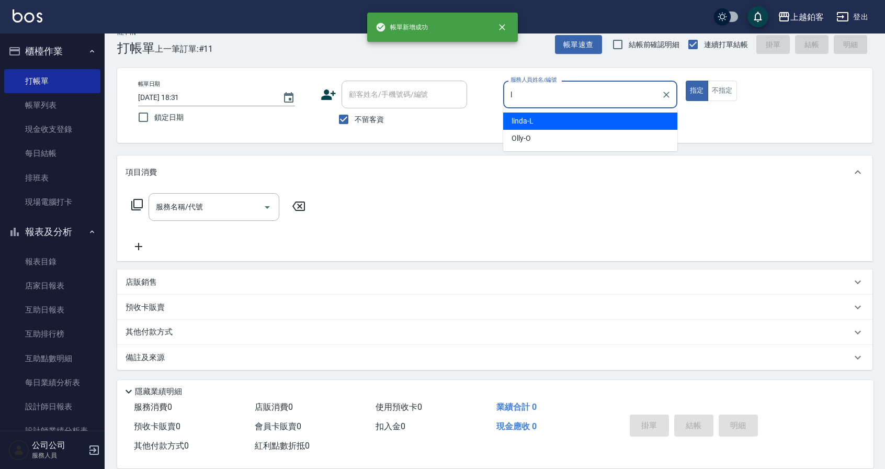
type input "linda-L"
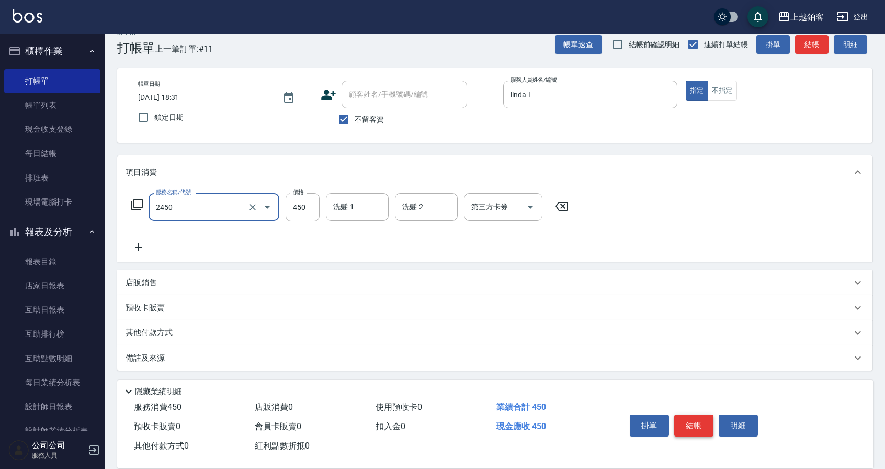
type input "C剪髮套餐(2450)"
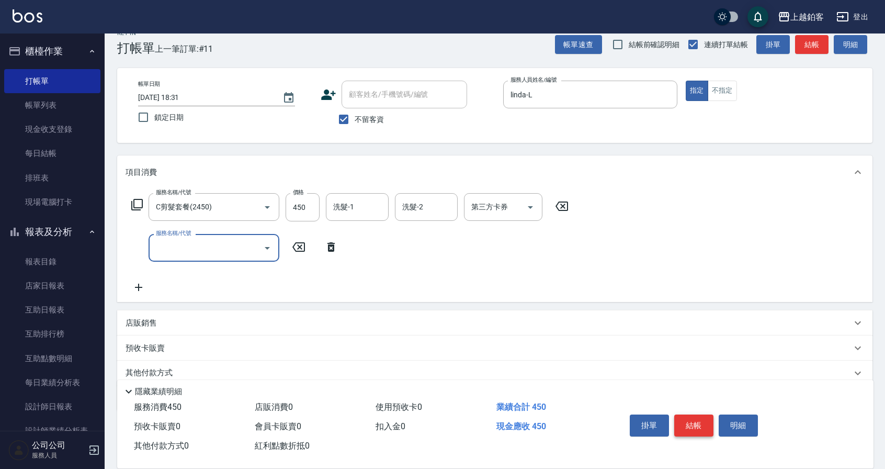
click at [700, 428] on button "結帳" at bounding box center [693, 425] width 39 height 22
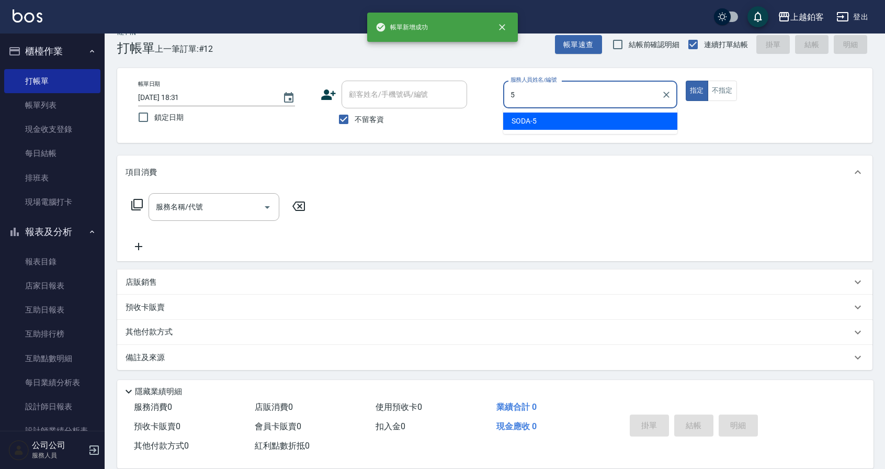
type input "SODA-5"
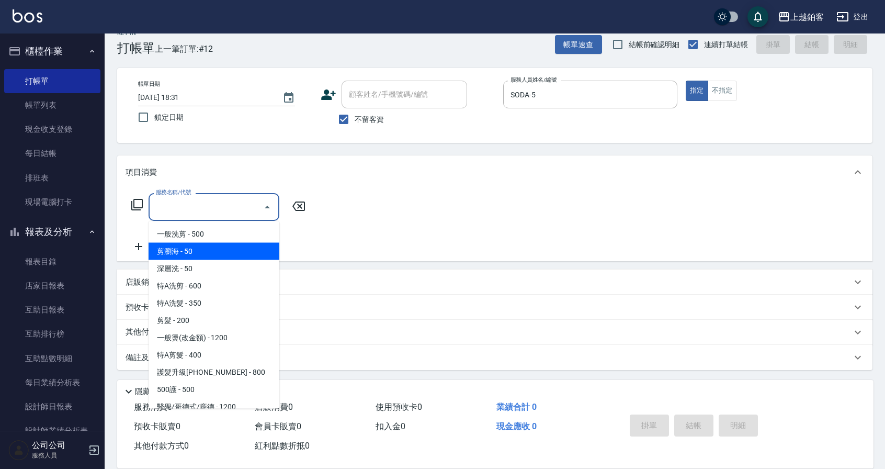
type input "剪瀏海(0050)"
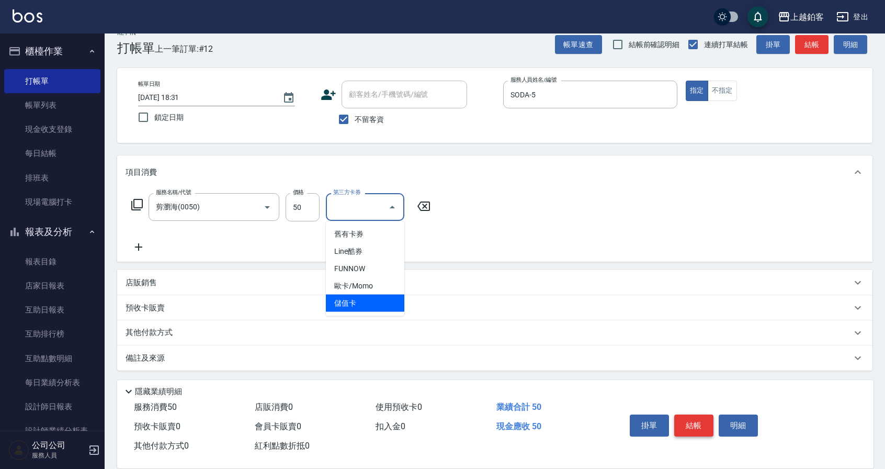
type input "儲值卡"
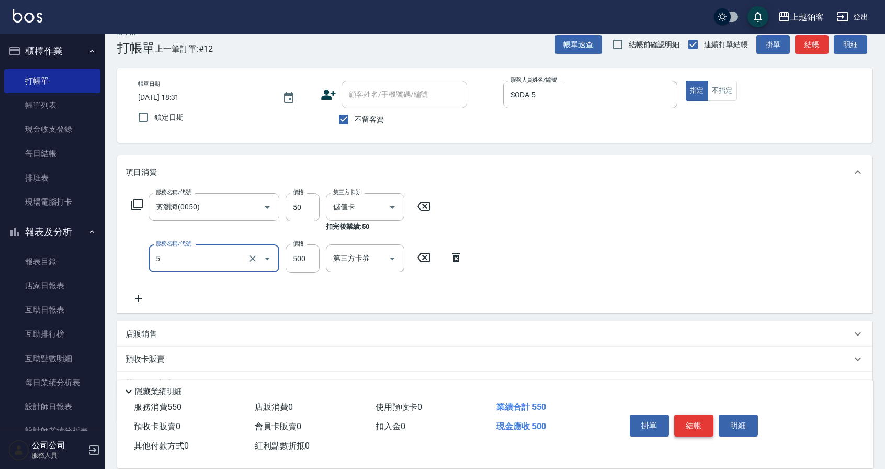
type input "一般洗剪(5)"
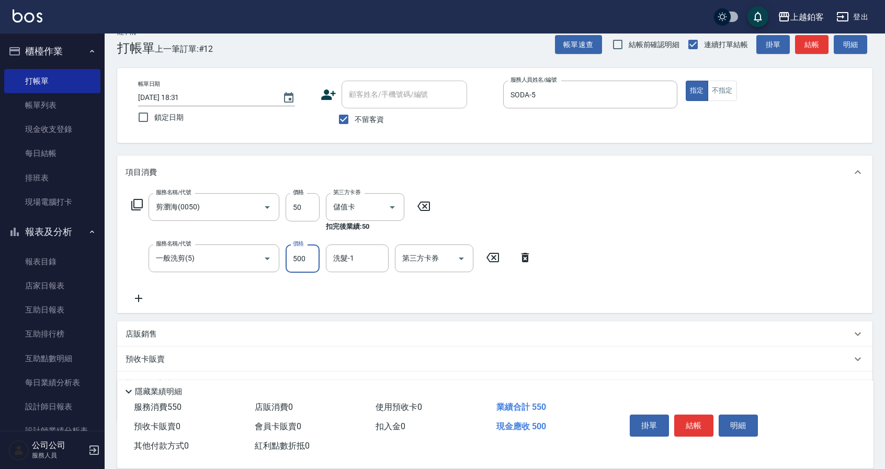
click at [497, 258] on icon at bounding box center [493, 257] width 26 height 13
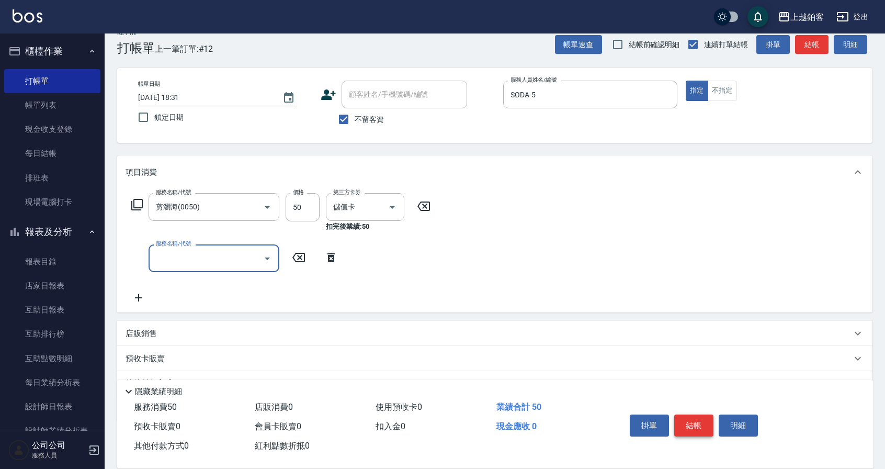
click at [687, 429] on button "結帳" at bounding box center [693, 425] width 39 height 22
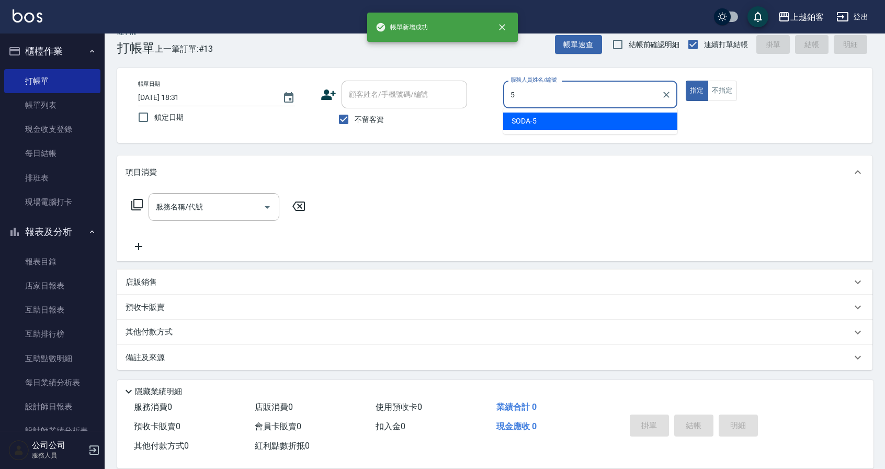
type input "SODA-5"
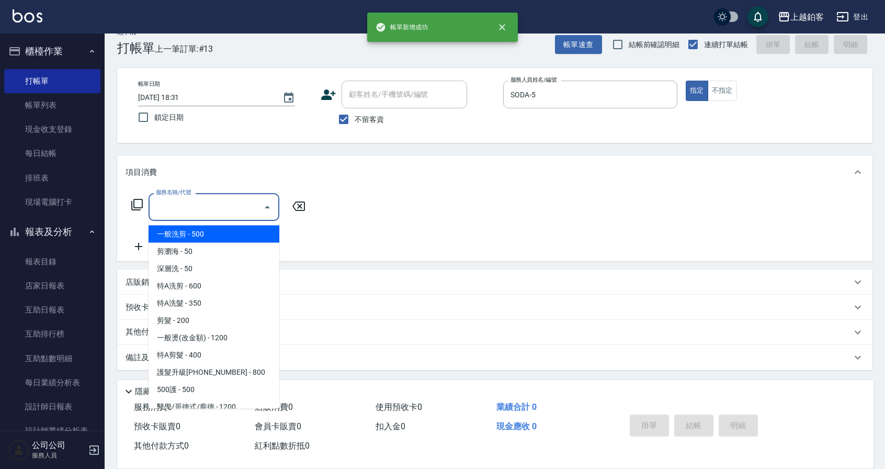
type input "一般洗剪(5)"
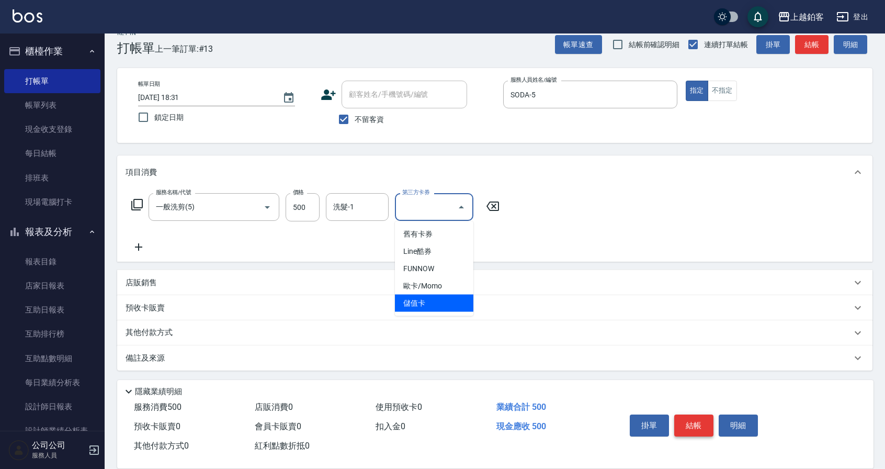
type input "儲值卡"
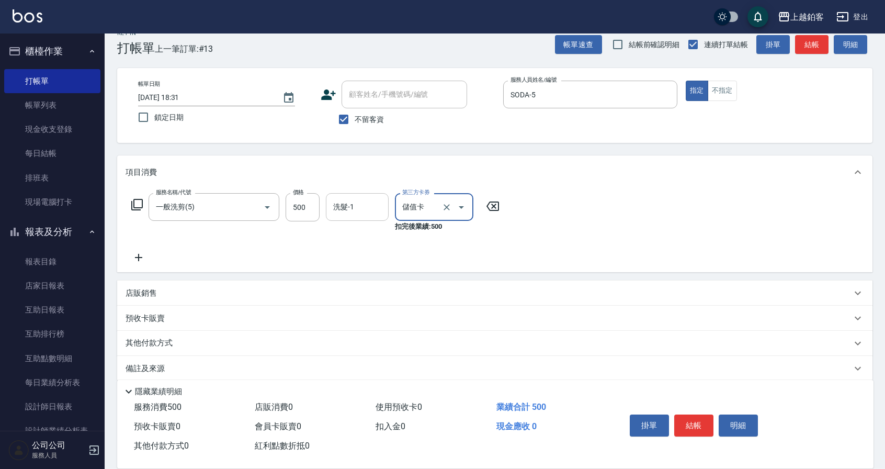
click at [371, 202] on input "洗髮-1" at bounding box center [356, 207] width 53 height 18
type input "哲南-44"
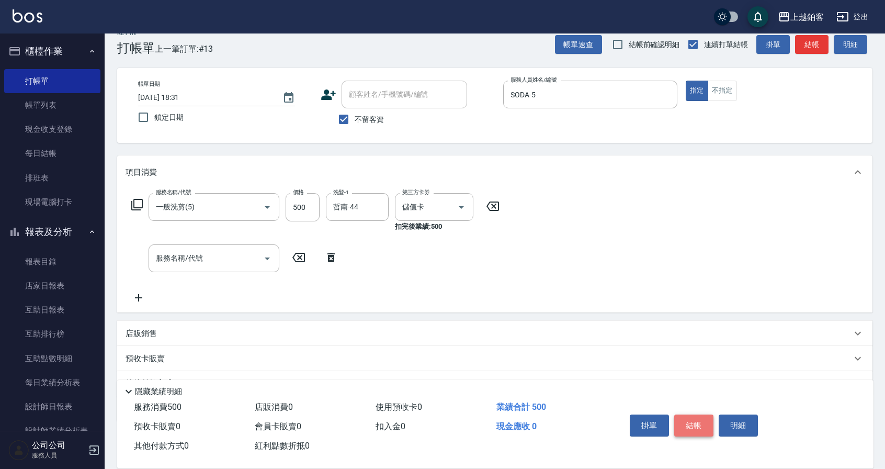
click at [681, 421] on button "結帳" at bounding box center [693, 425] width 39 height 22
